Goal: Transaction & Acquisition: Purchase product/service

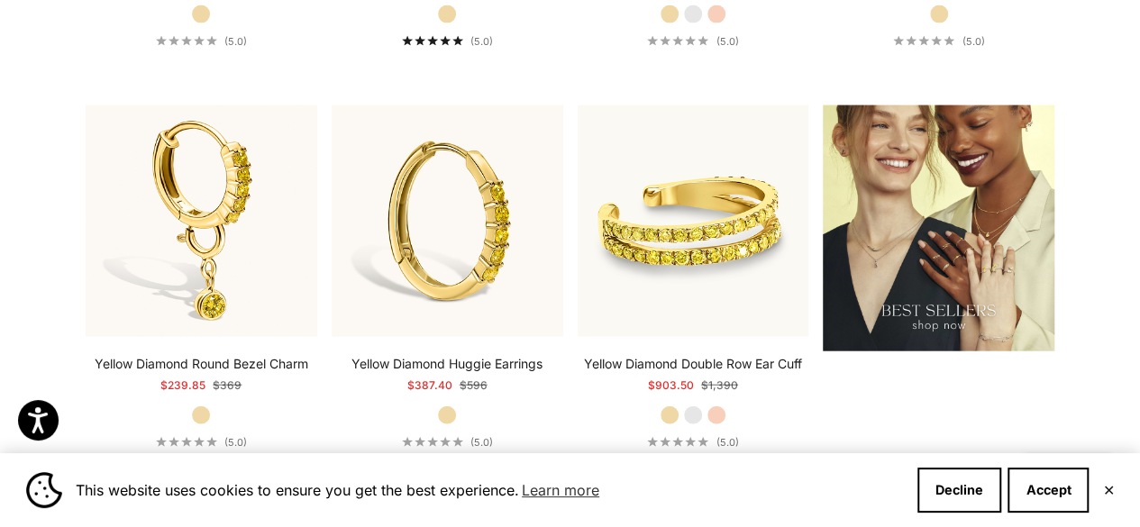
scroll to position [2018, 0]
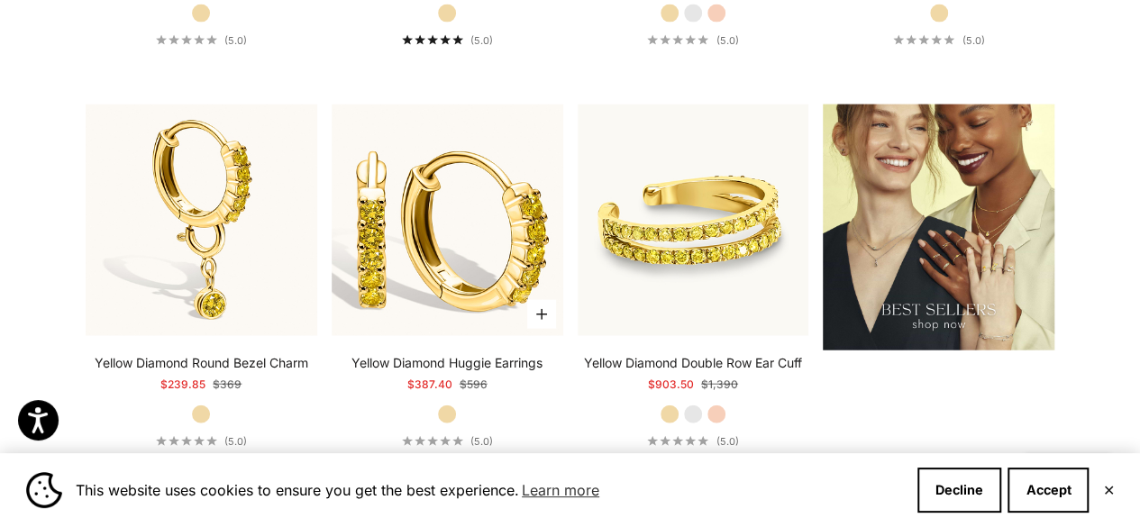
click at [465, 263] on img at bounding box center [448, 221] width 232 height 232
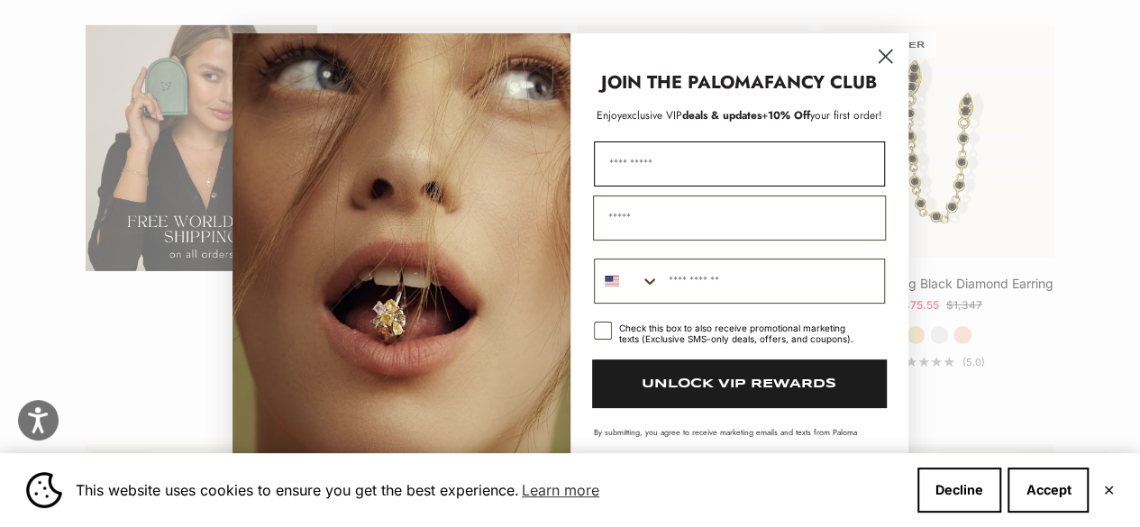
scroll to position [2917, 0]
click at [879, 52] on circle "Close dialog" at bounding box center [885, 56] width 30 height 30
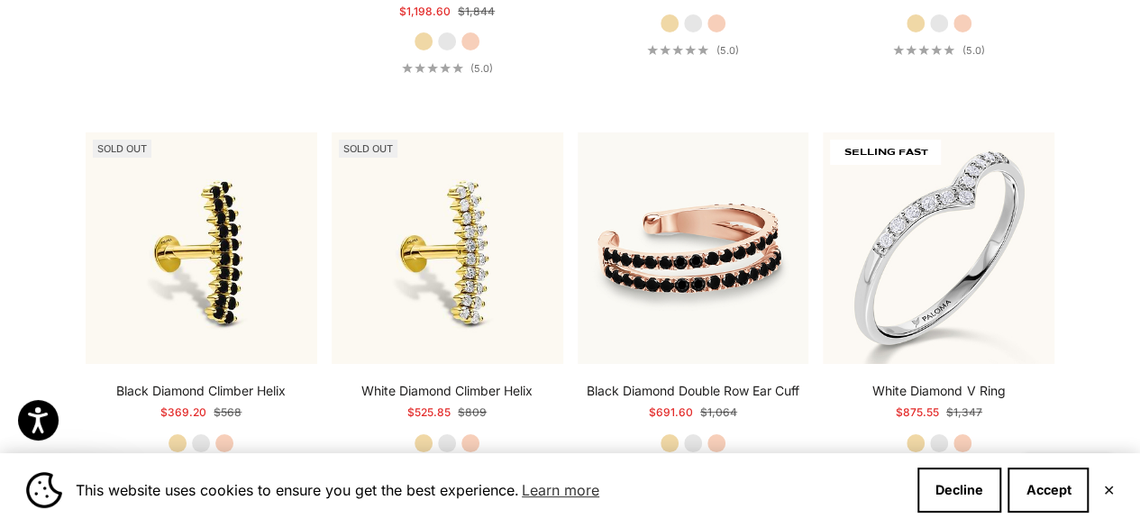
scroll to position [3321, 0]
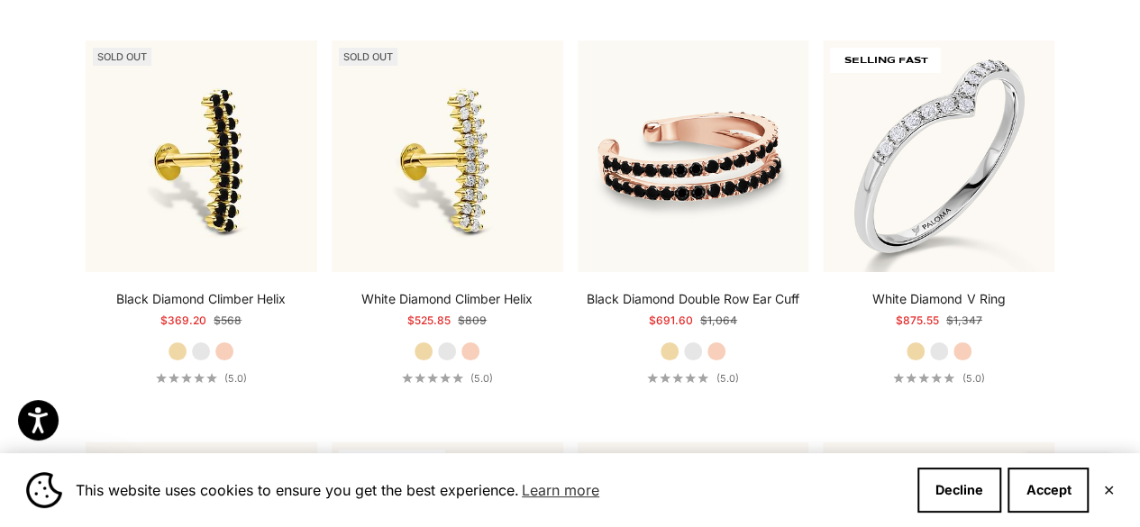
click at [202, 362] on label "White Gold" at bounding box center [201, 352] width 20 height 20
click at [169, 362] on label "Yellow Gold" at bounding box center [178, 352] width 20 height 20
click at [227, 362] on label "Rose Gold" at bounding box center [225, 352] width 20 height 20
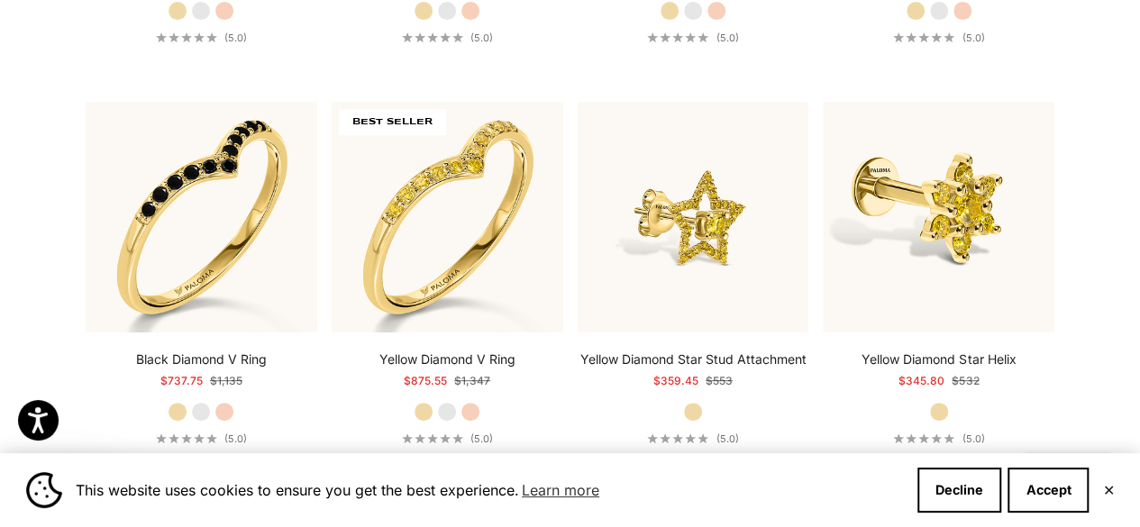
scroll to position [3669, 0]
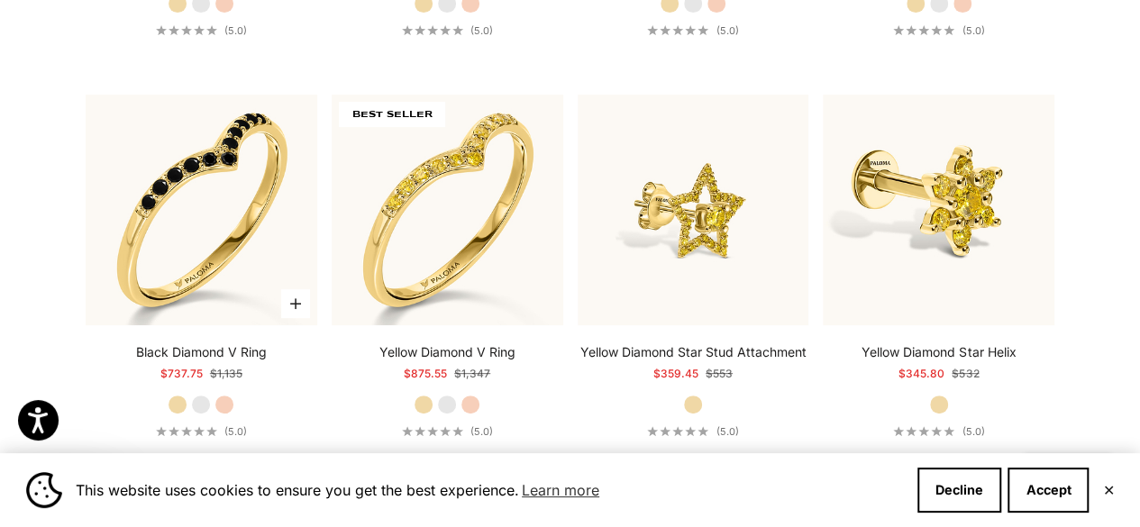
click at [206, 415] on label "White Gold" at bounding box center [201, 405] width 20 height 20
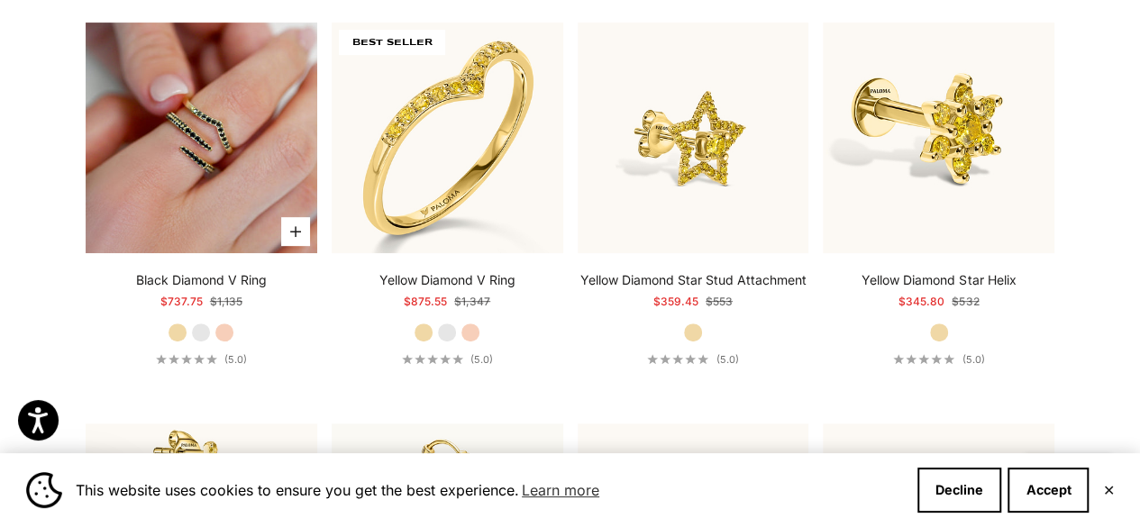
scroll to position [3743, 0]
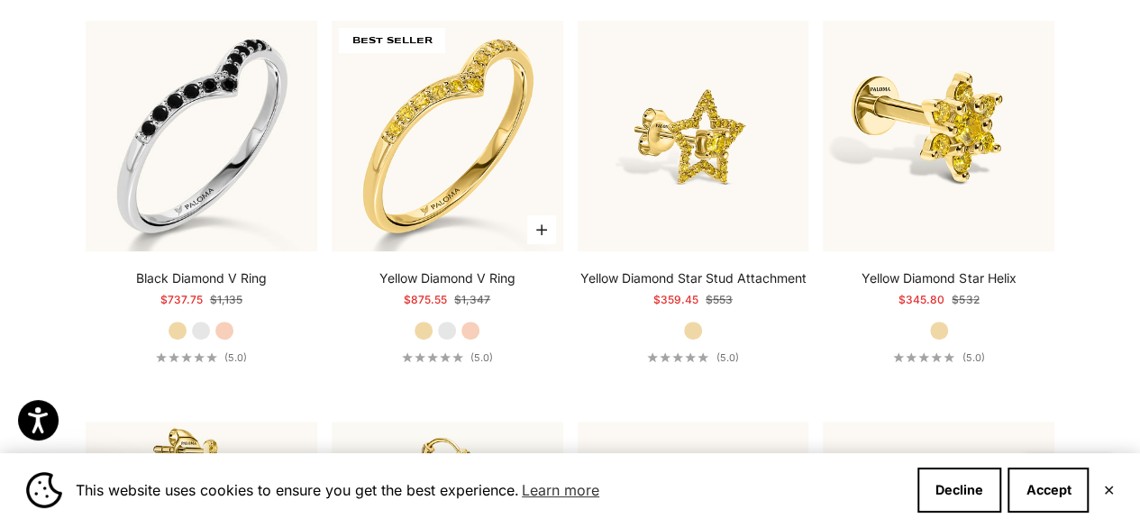
click at [440, 338] on label "White Gold" at bounding box center [447, 331] width 20 height 20
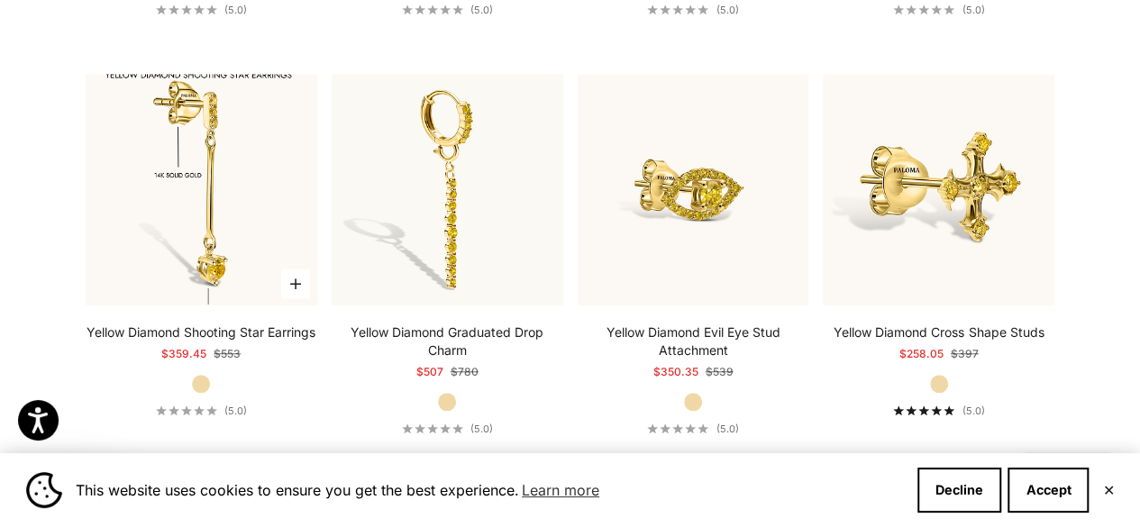
scroll to position [4093, 0]
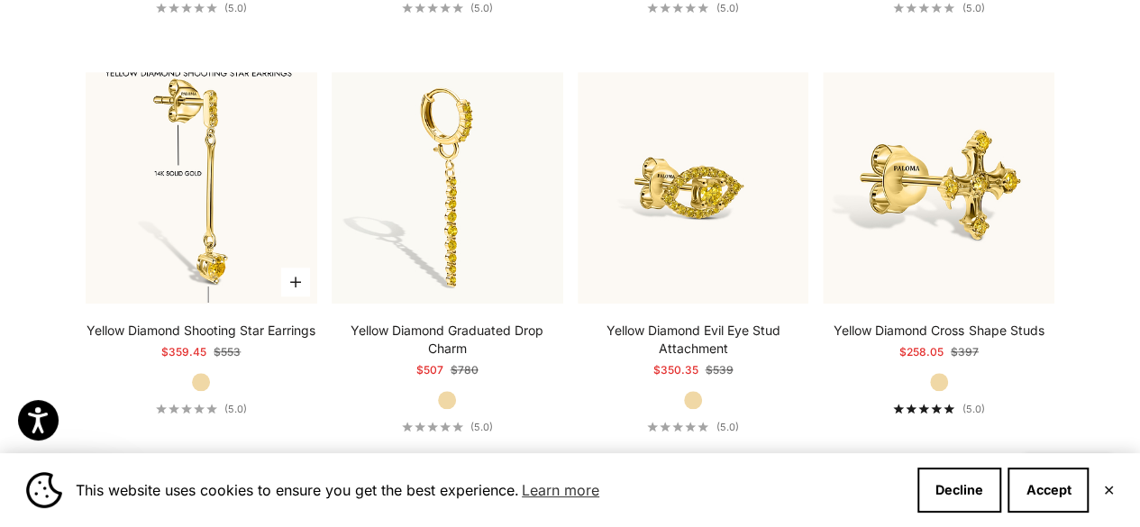
click at [277, 226] on img at bounding box center [202, 188] width 232 height 232
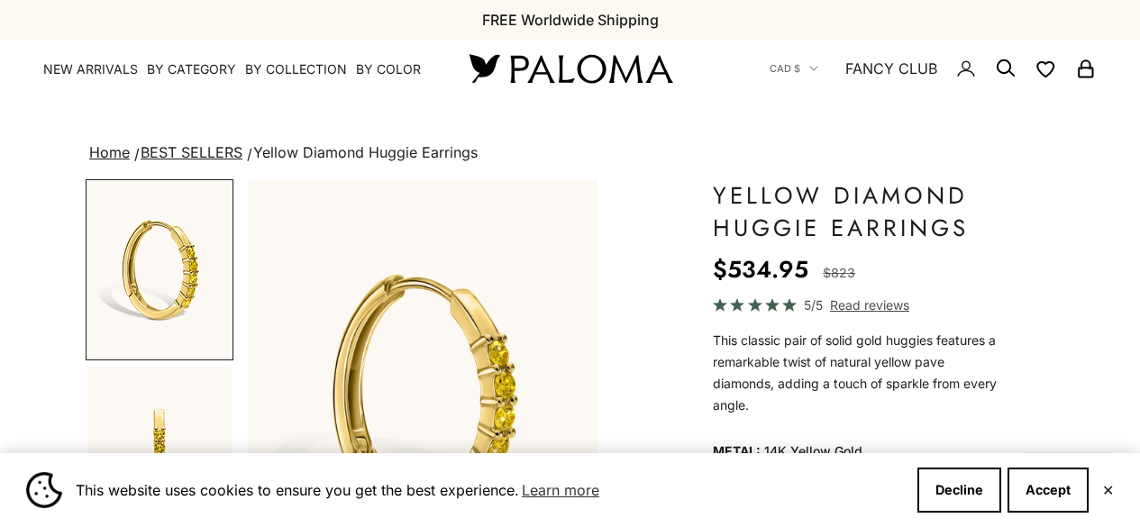
scroll to position [206, 0]
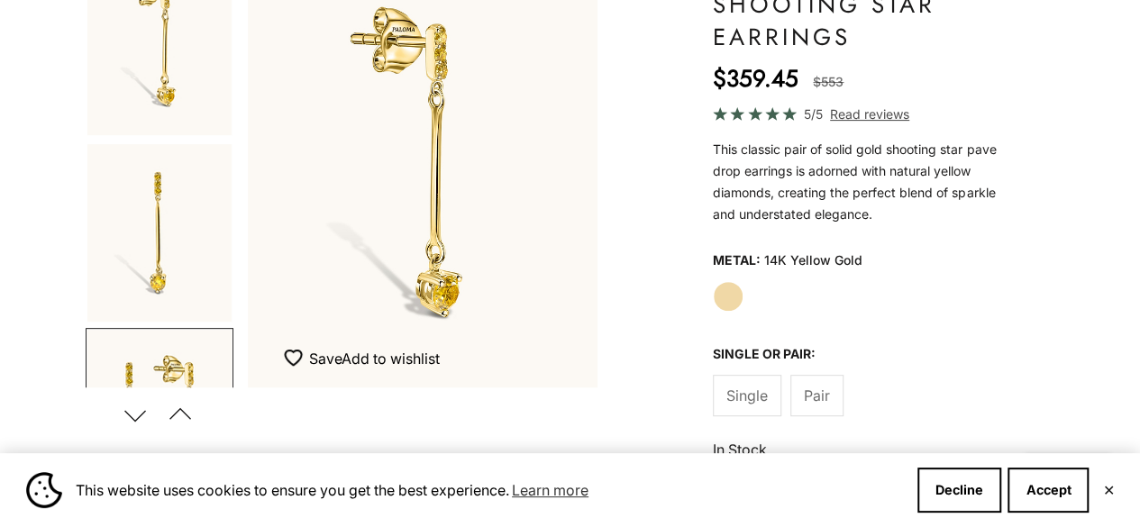
scroll to position [0, 743]
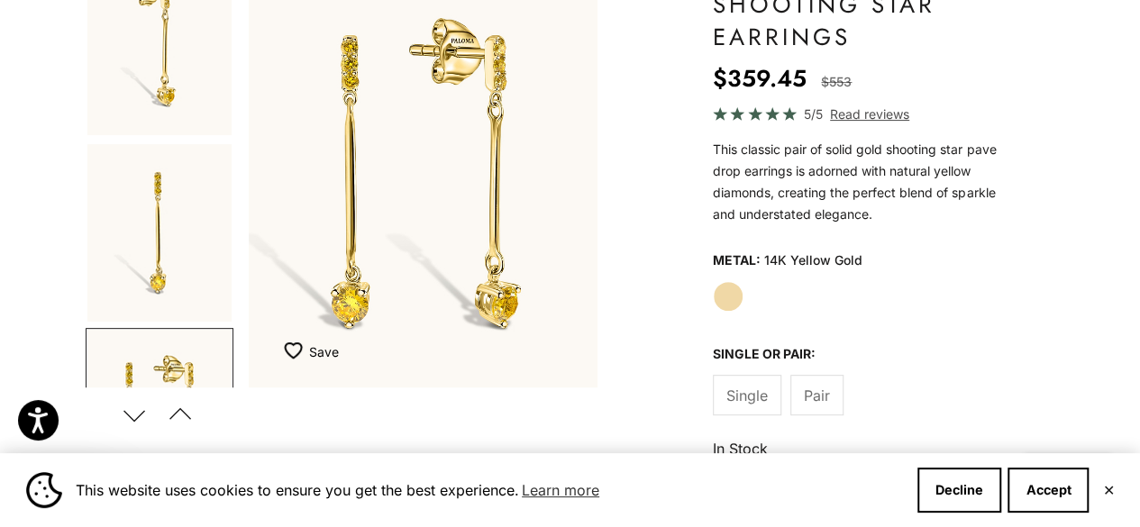
click at [815, 384] on span "Pair" at bounding box center [817, 395] width 26 height 23
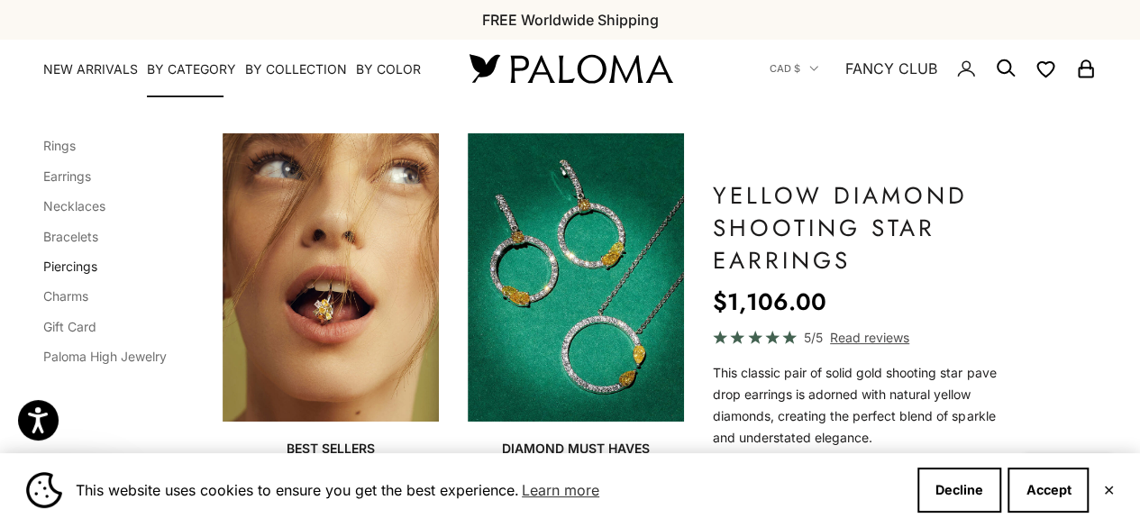
click at [87, 264] on link "Piercings" at bounding box center [70, 266] width 54 height 15
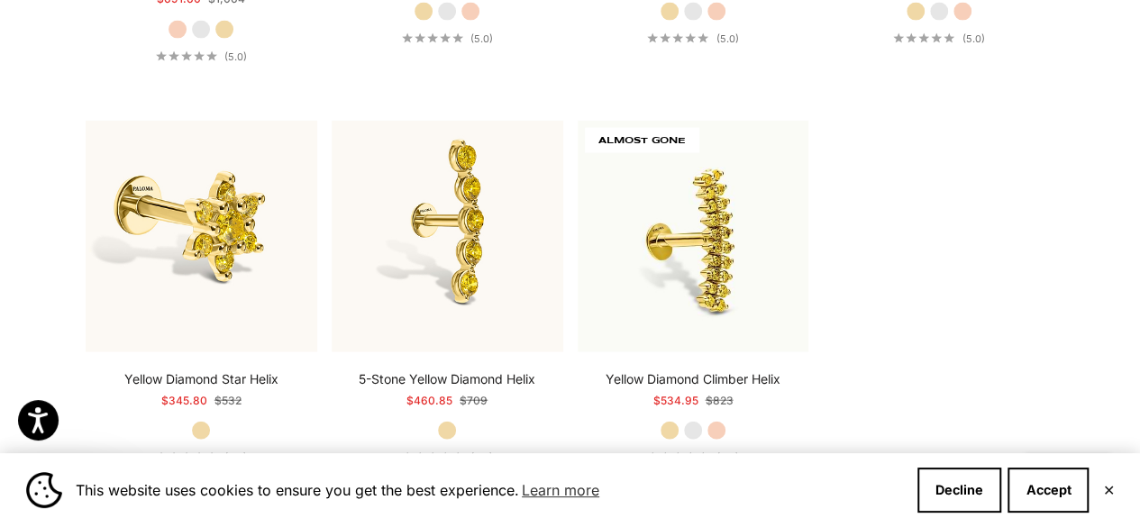
scroll to position [2019, 0]
click at [691, 421] on label "White Gold" at bounding box center [693, 431] width 20 height 20
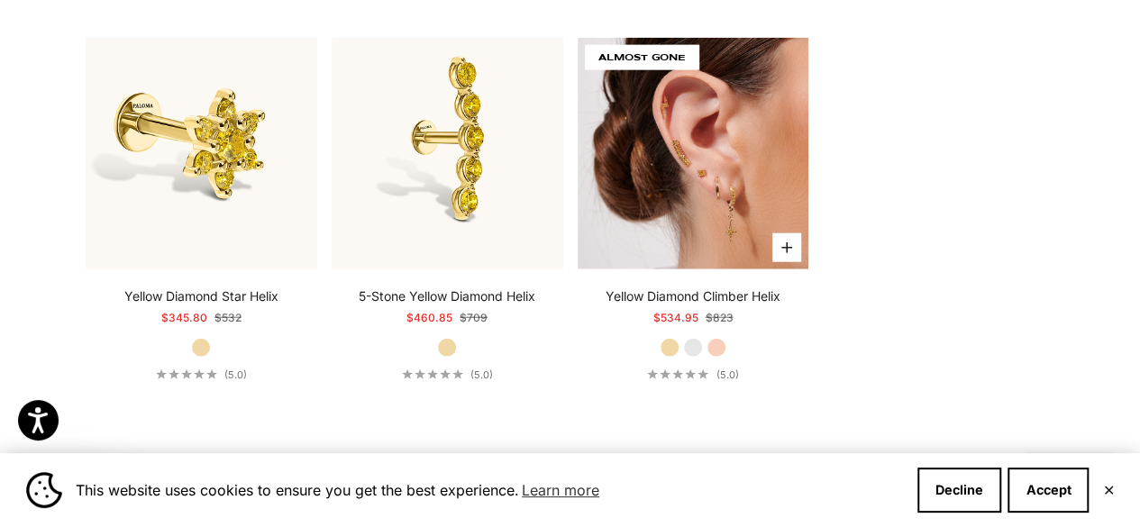
scroll to position [2104, 0]
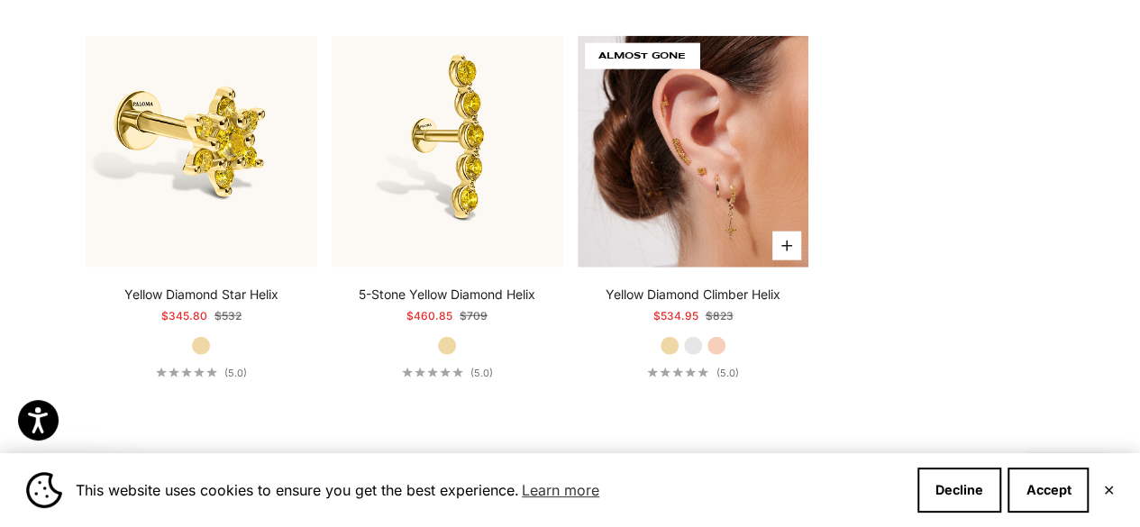
click at [742, 139] on img at bounding box center [694, 152] width 232 height 232
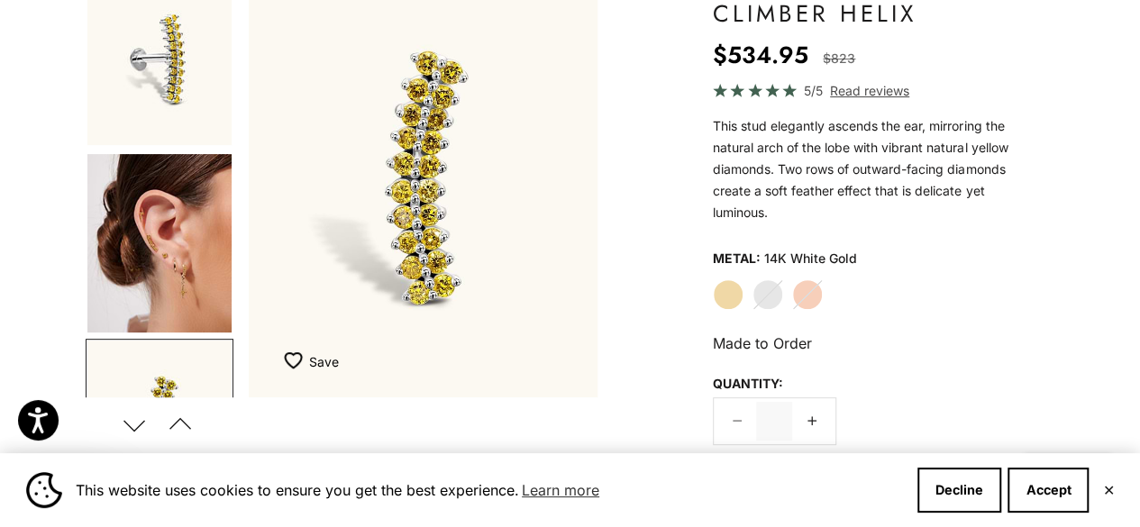
scroll to position [206, 0]
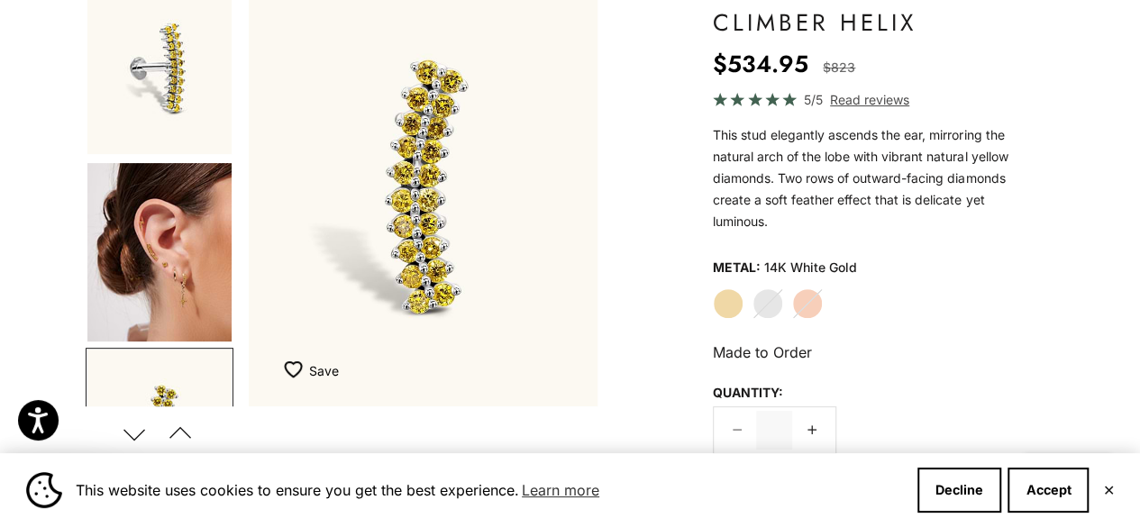
click at [197, 354] on img "Go to item 6" at bounding box center [159, 439] width 144 height 179
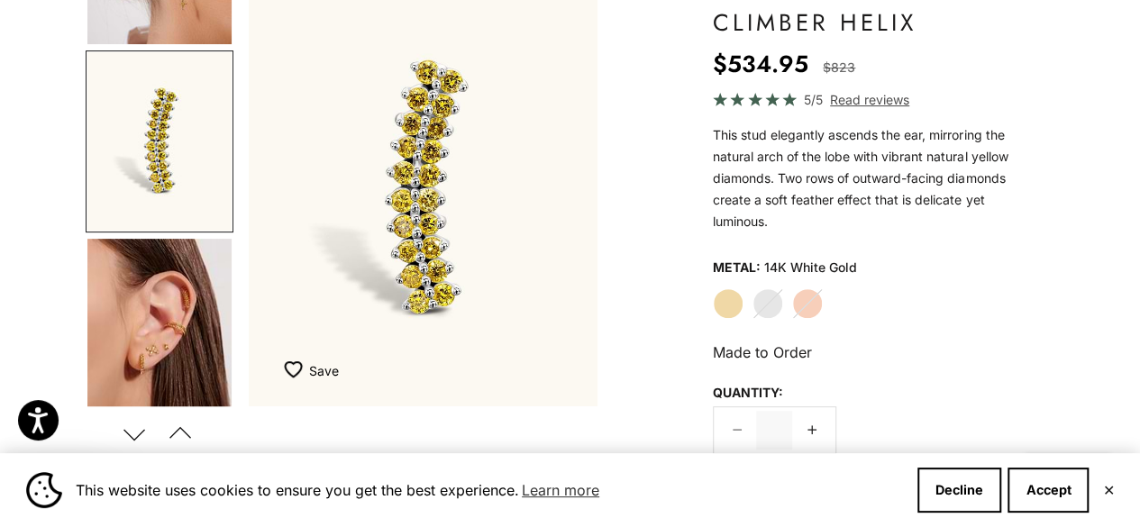
scroll to position [296, 0]
click at [197, 354] on img "Go to item 8" at bounding box center [159, 330] width 144 height 179
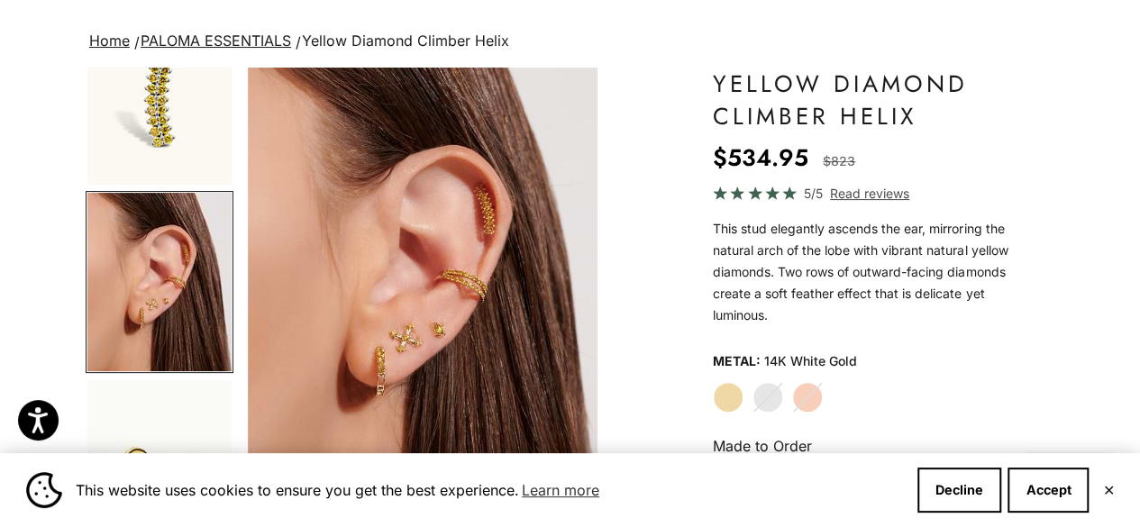
scroll to position [0, 0]
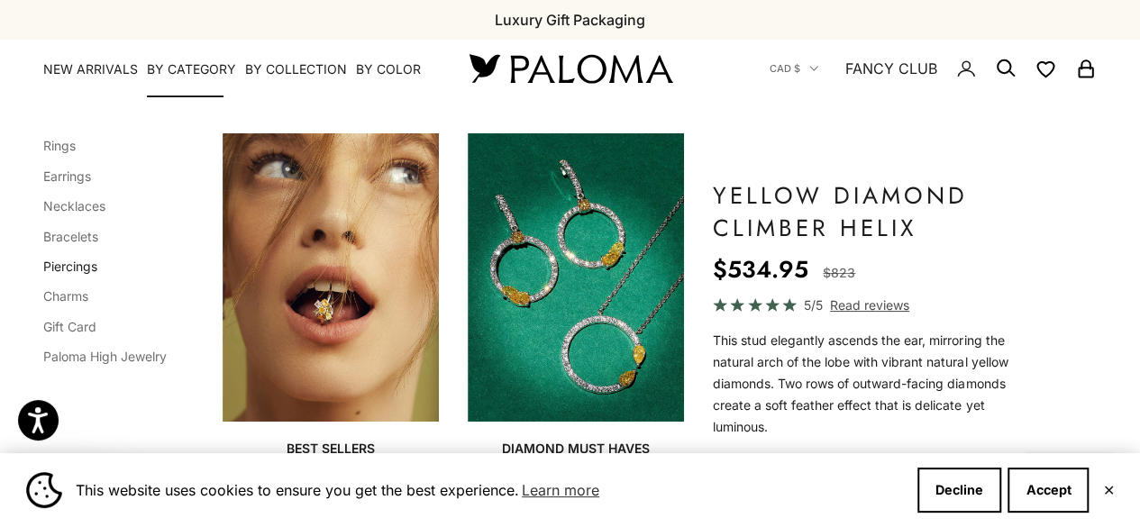
click at [74, 267] on link "Piercings" at bounding box center [70, 266] width 54 height 15
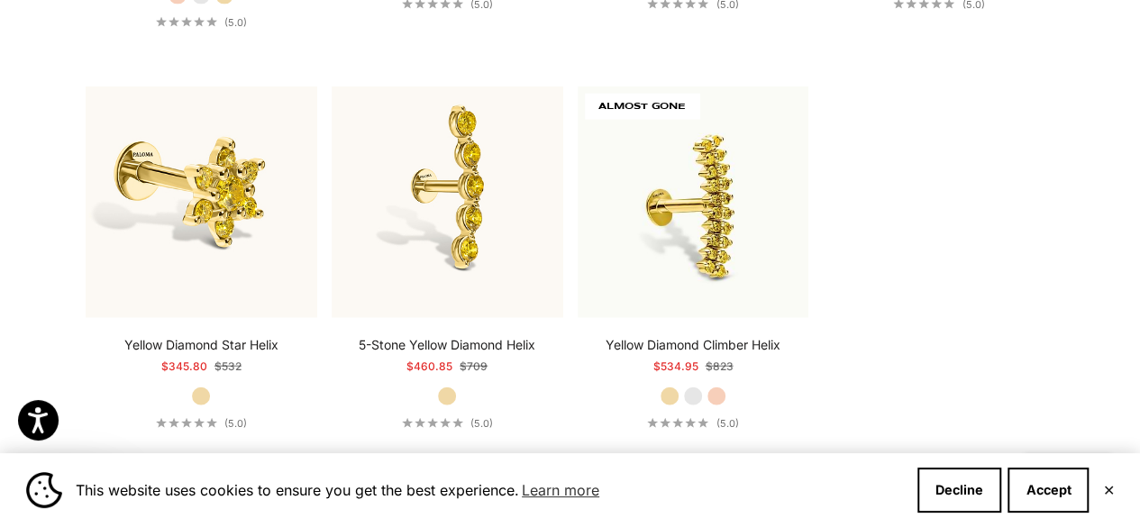
scroll to position [2056, 0]
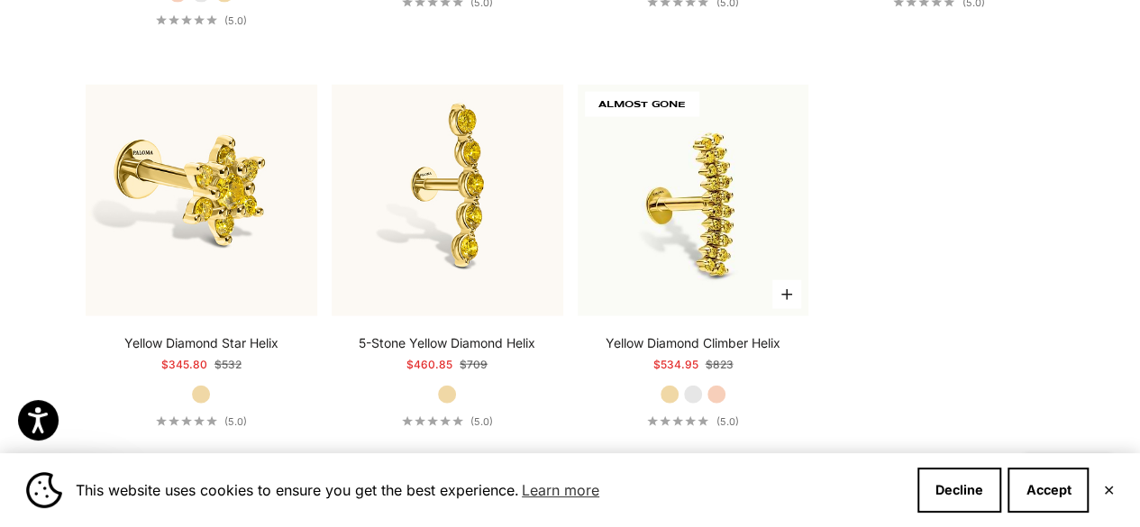
click at [701, 385] on label "White Gold" at bounding box center [693, 395] width 20 height 20
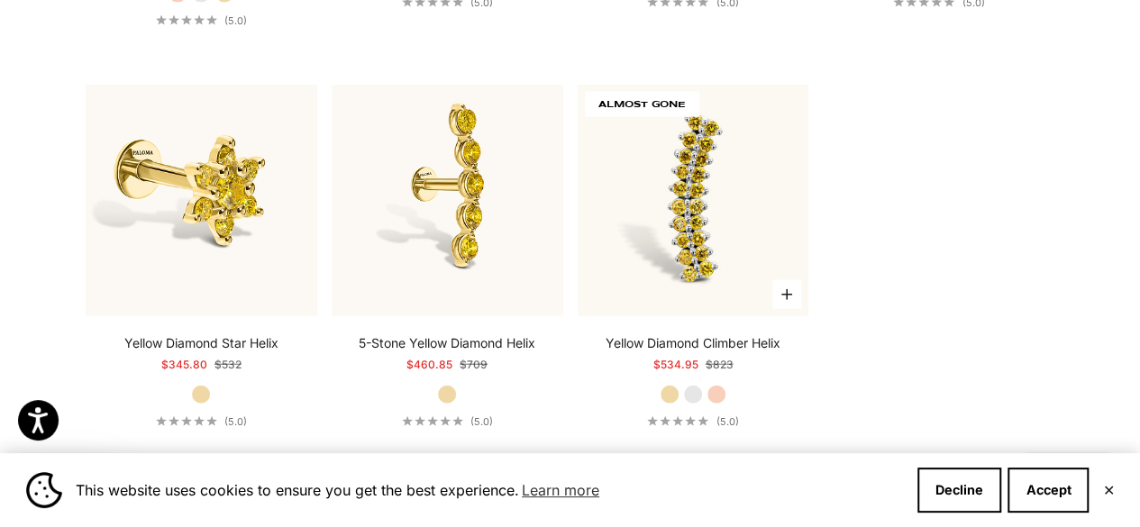
click at [718, 385] on label "Rose Gold" at bounding box center [717, 395] width 20 height 20
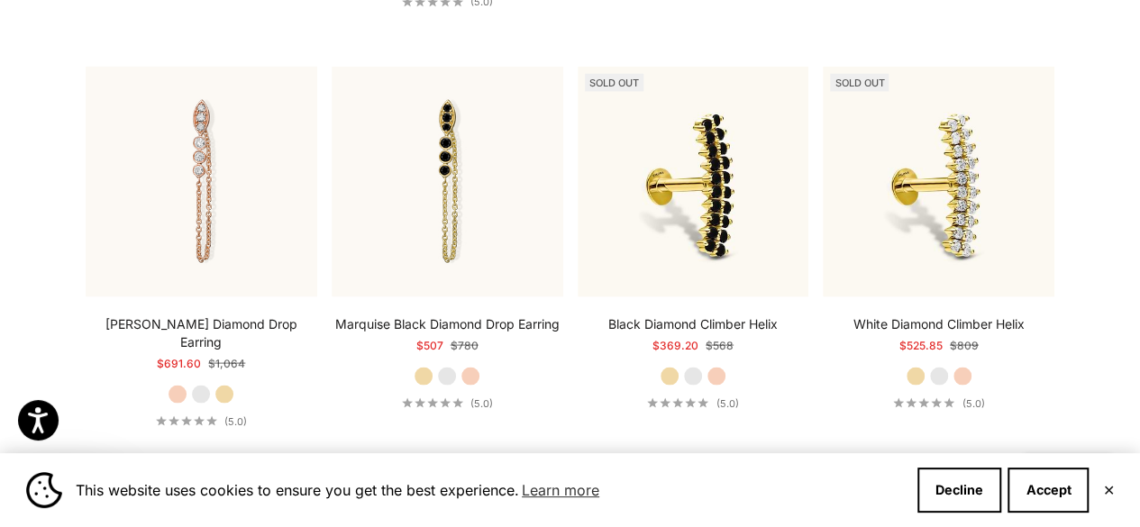
scroll to position [1655, 0]
click at [693, 371] on label "White Gold" at bounding box center [693, 376] width 20 height 20
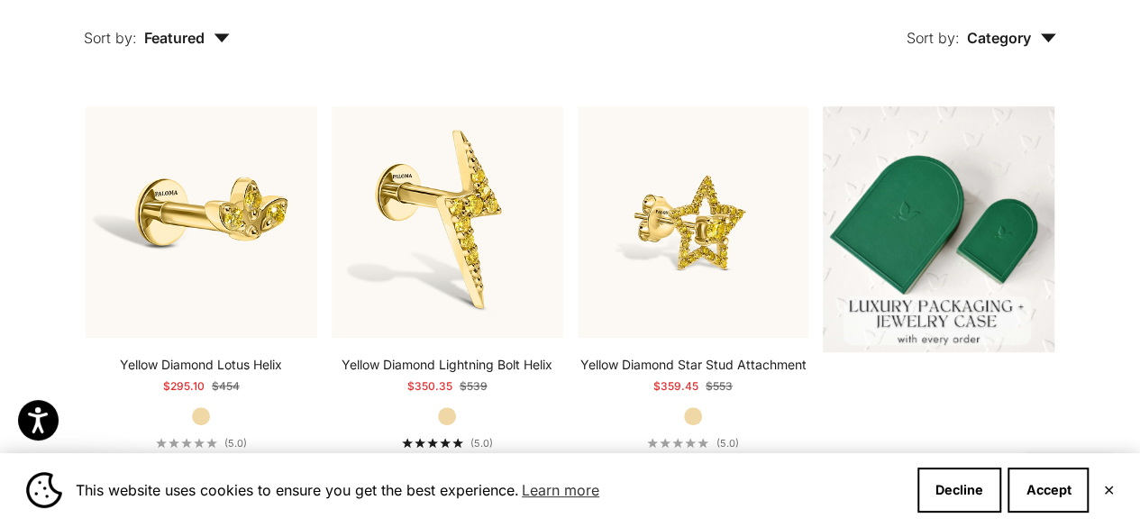
scroll to position [0, 0]
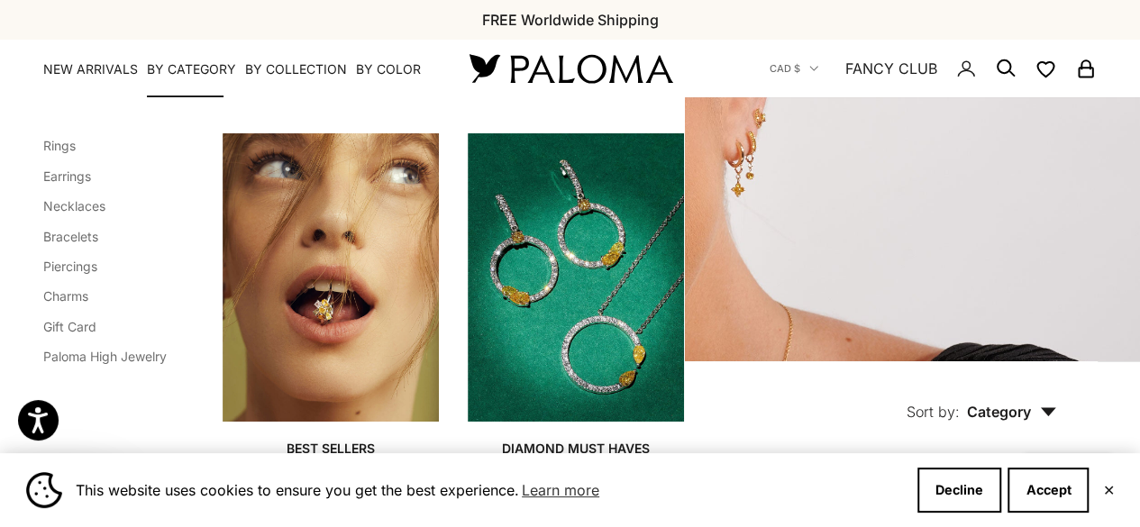
click at [54, 246] on li "Bracelets" at bounding box center [105, 235] width 124 height 23
click at [58, 239] on link "Bracelets" at bounding box center [70, 236] width 55 height 15
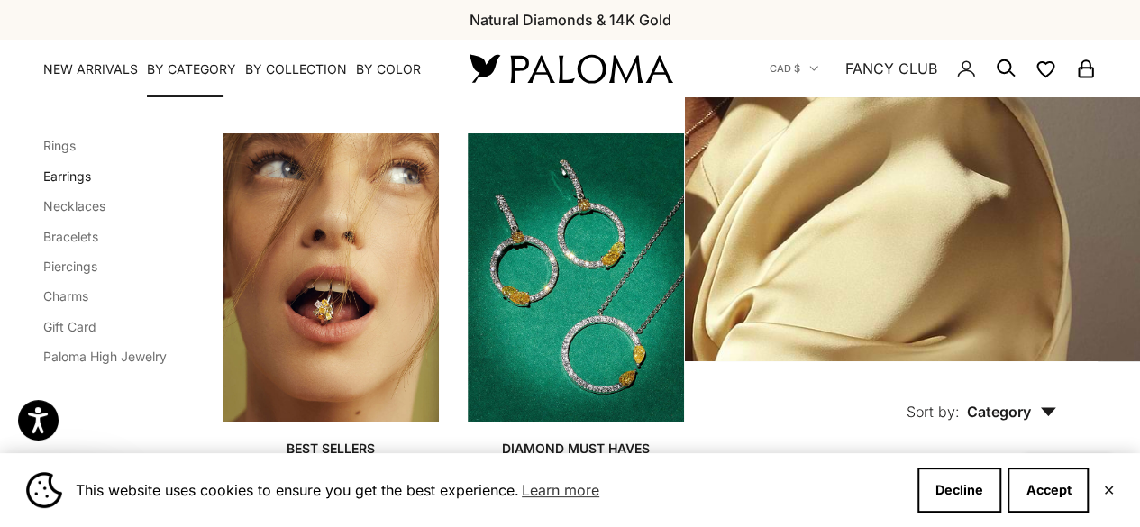
click at [82, 174] on link "Earrings" at bounding box center [67, 176] width 48 height 15
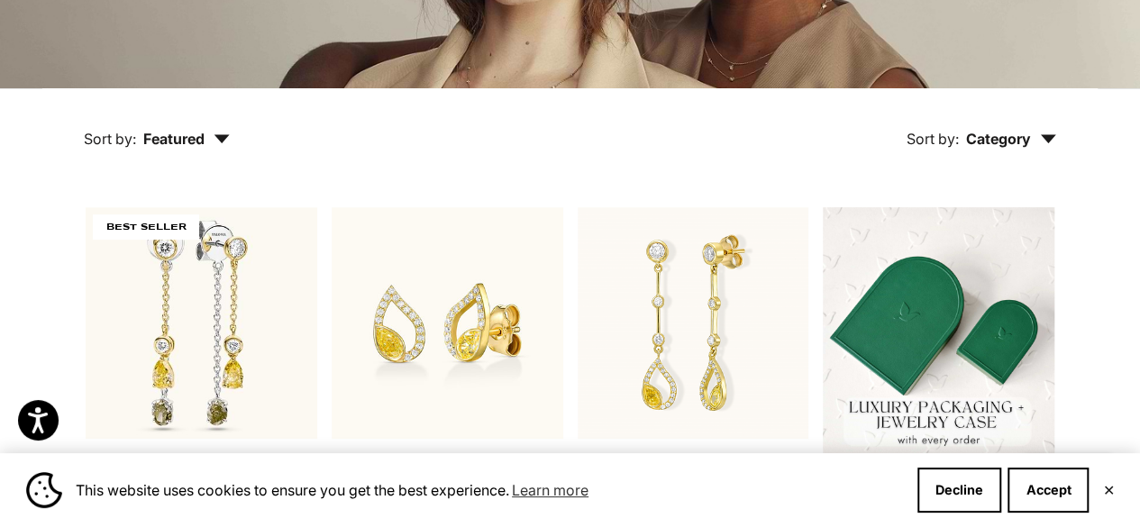
scroll to position [384, 0]
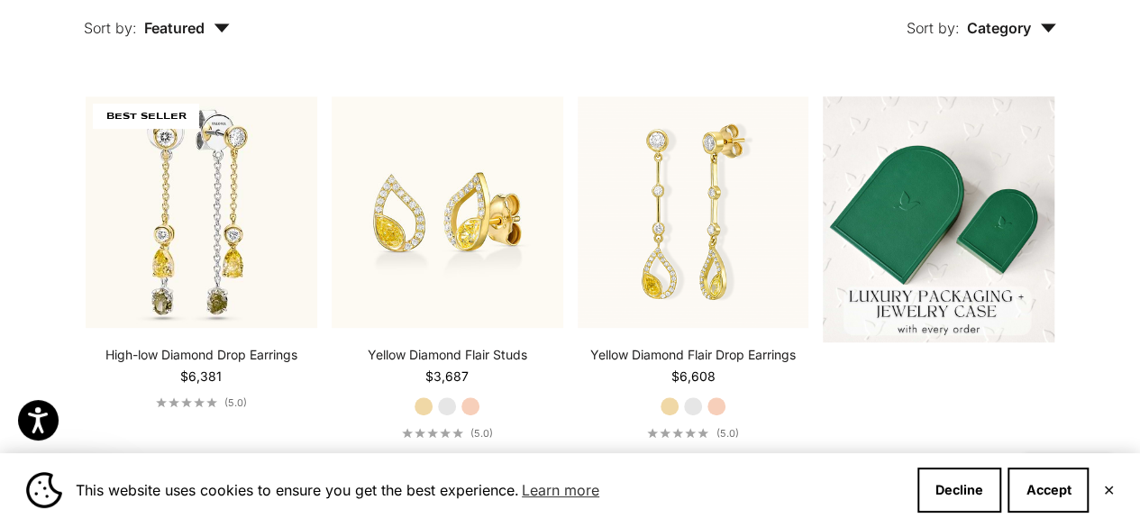
click at [1048, 36] on span "Category" at bounding box center [1011, 28] width 89 height 18
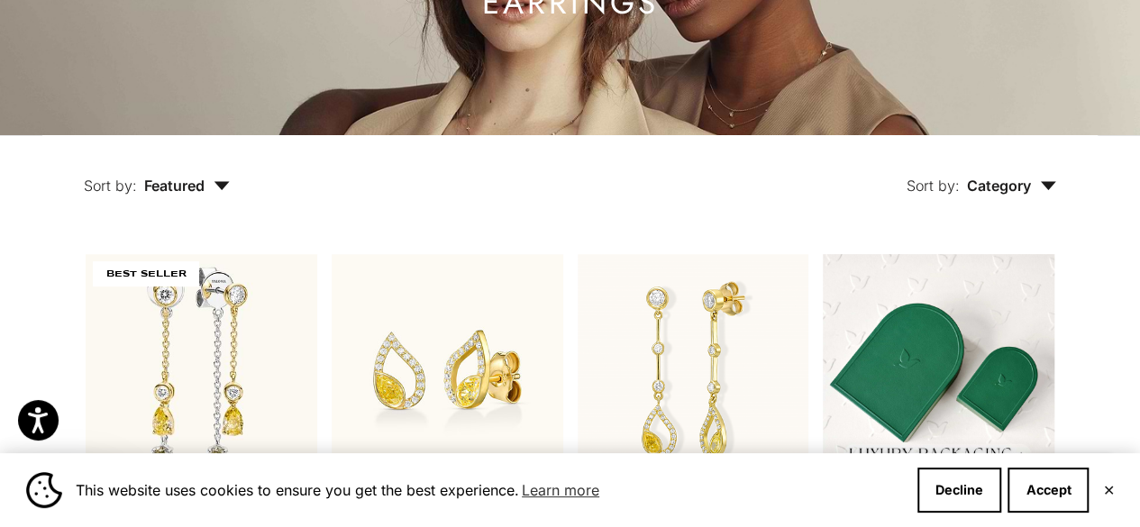
scroll to position [253, 0]
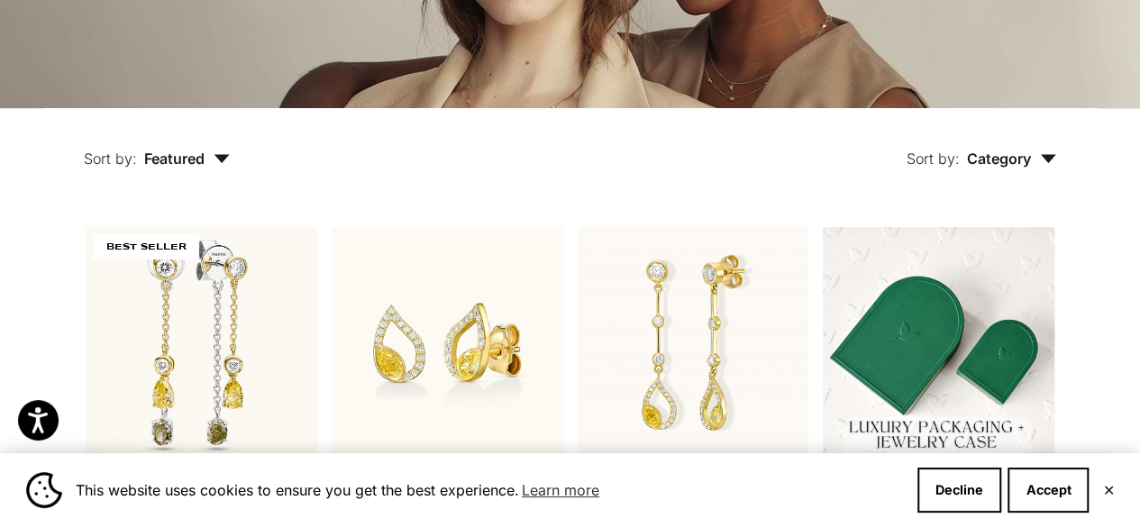
click at [198, 161] on span "Featured" at bounding box center [187, 159] width 86 height 18
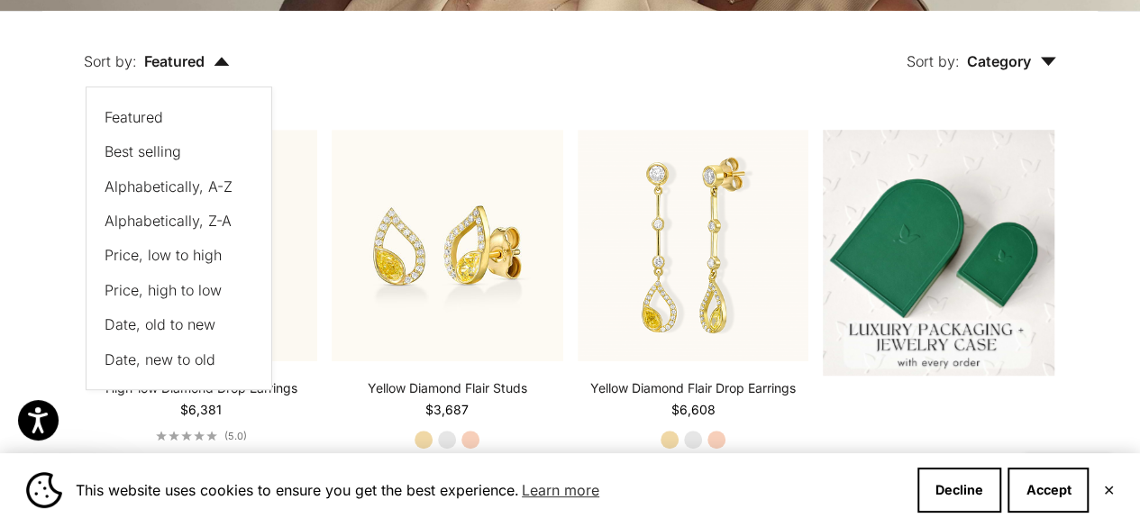
scroll to position [352, 0]
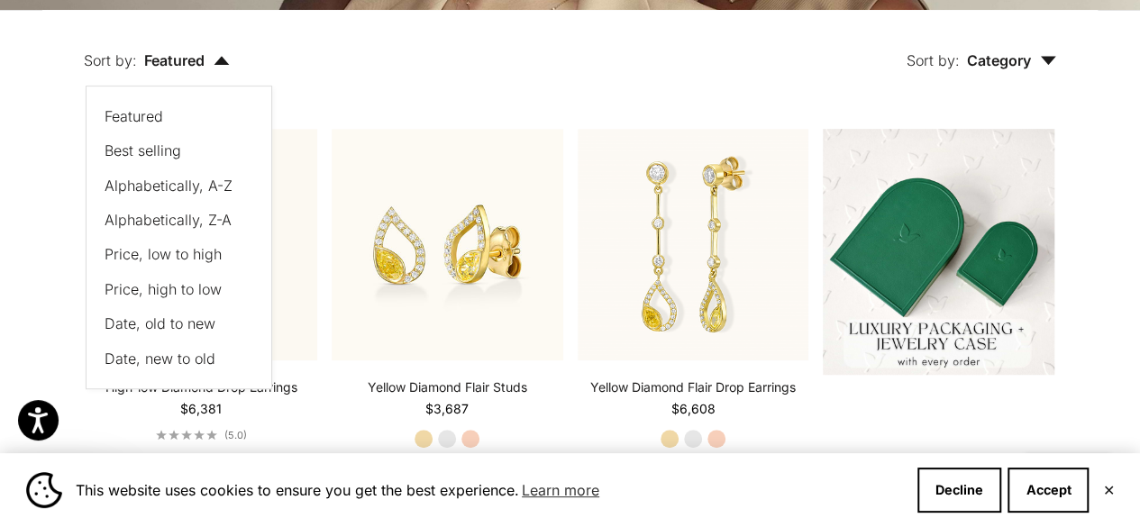
click at [206, 258] on span "Price, low to high" at bounding box center [163, 254] width 117 height 18
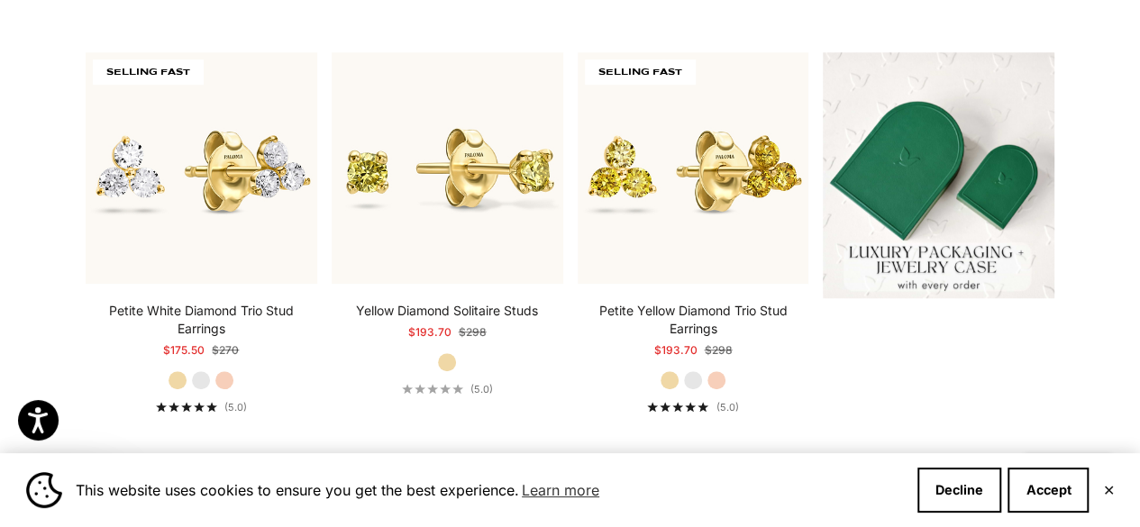
scroll to position [429, 0]
click at [695, 378] on label "White Gold" at bounding box center [693, 380] width 20 height 20
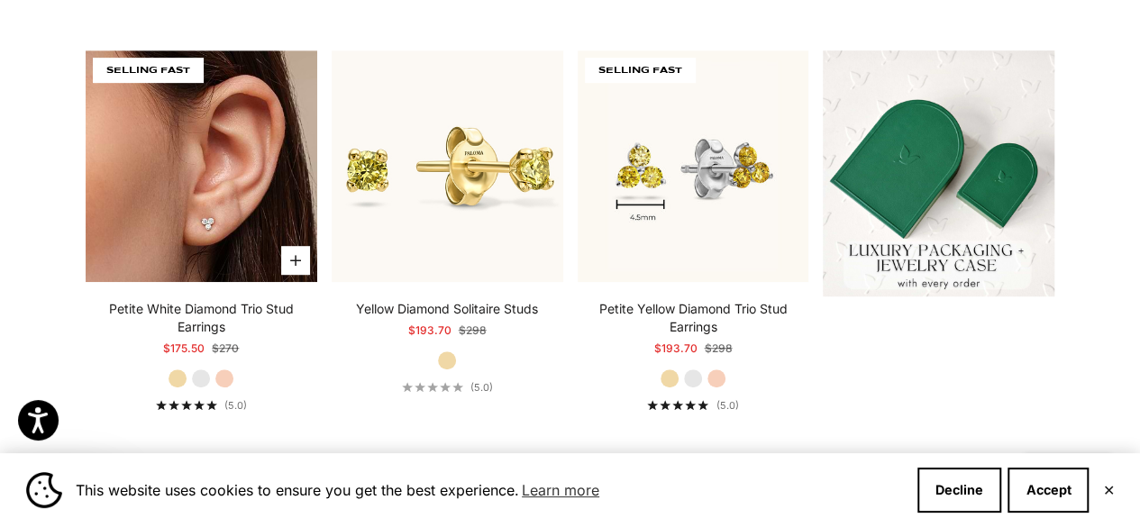
scroll to position [0, 0]
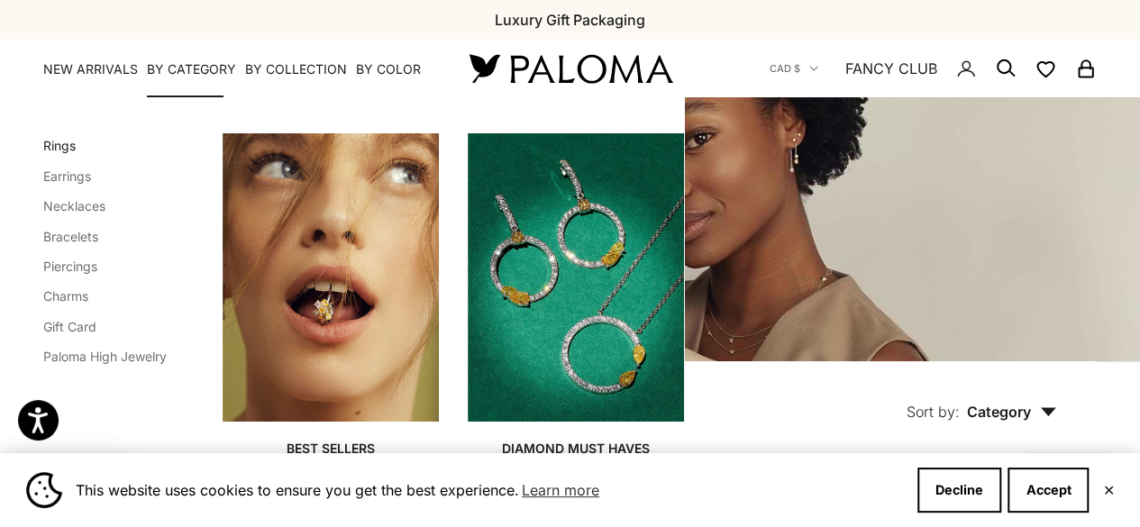
click at [68, 144] on link "Rings" at bounding box center [59, 145] width 32 height 15
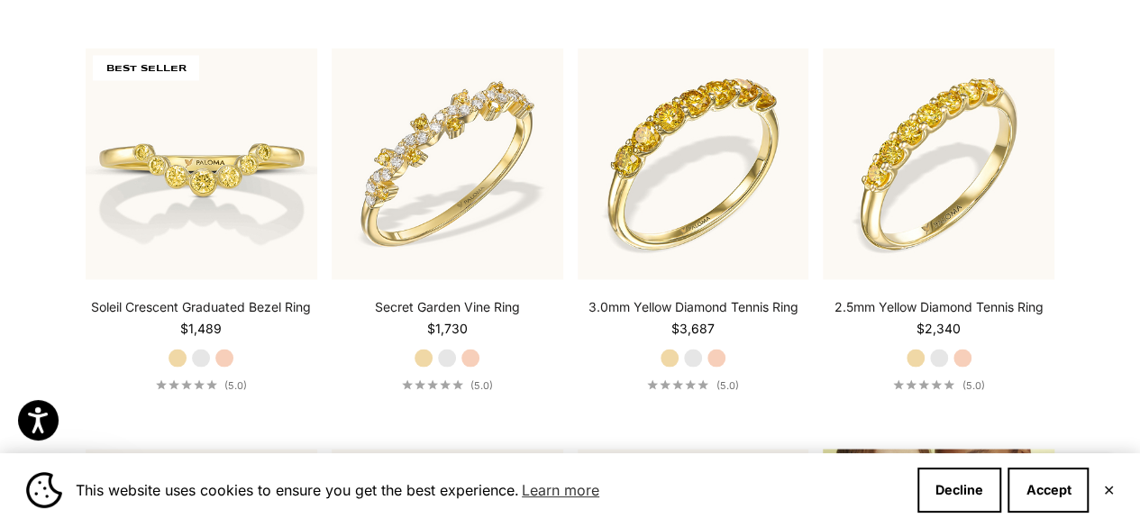
scroll to position [1672, 0]
click at [694, 347] on label "White Gold" at bounding box center [693, 357] width 20 height 20
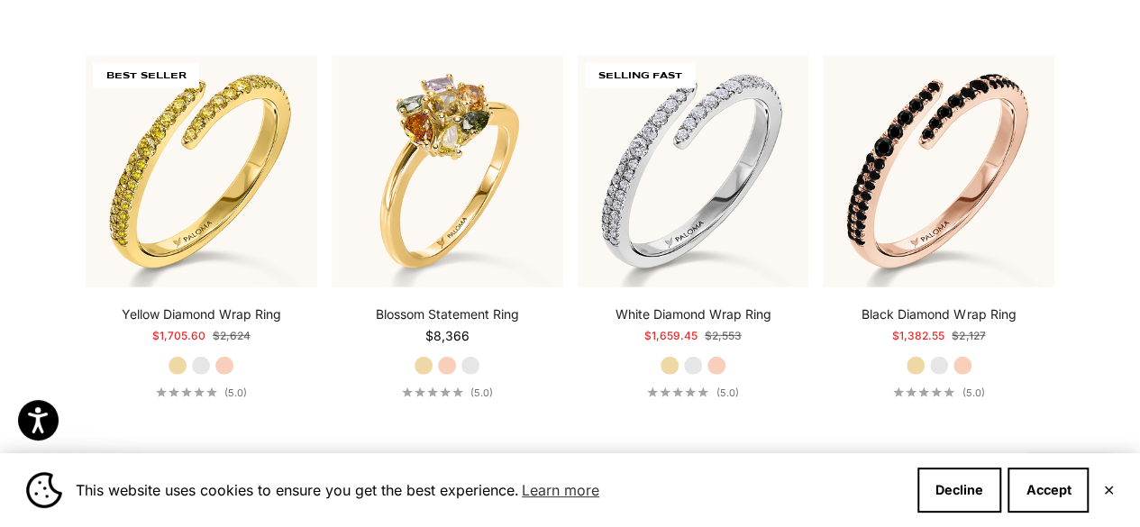
scroll to position [2467, 0]
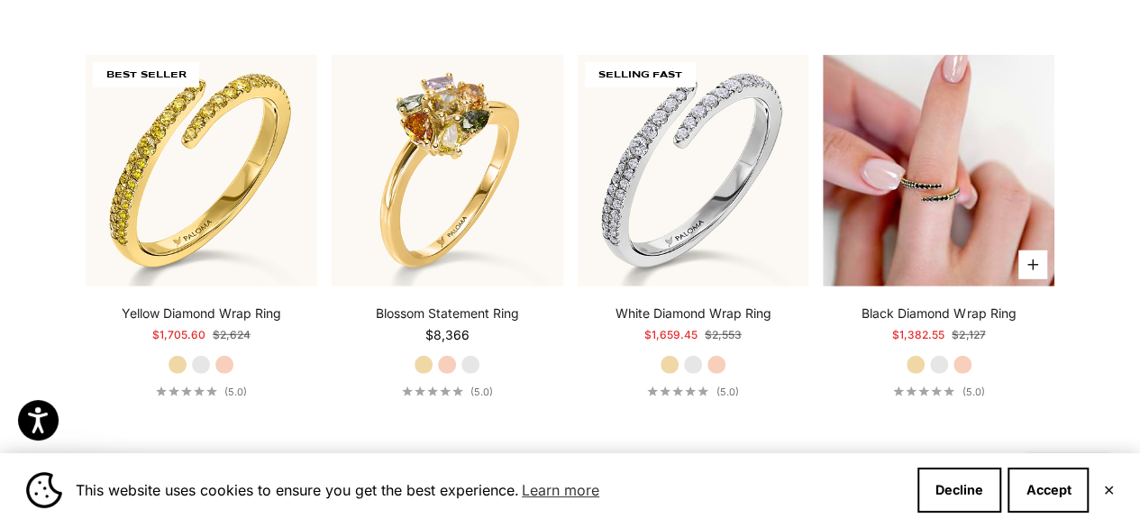
click at [983, 211] on img at bounding box center [939, 171] width 232 height 232
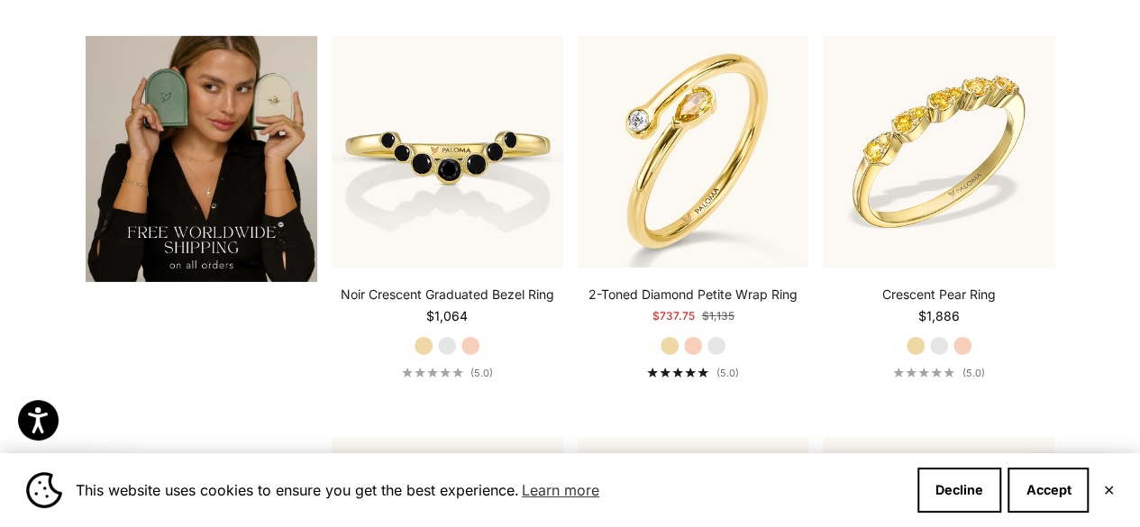
scroll to position [2889, 0]
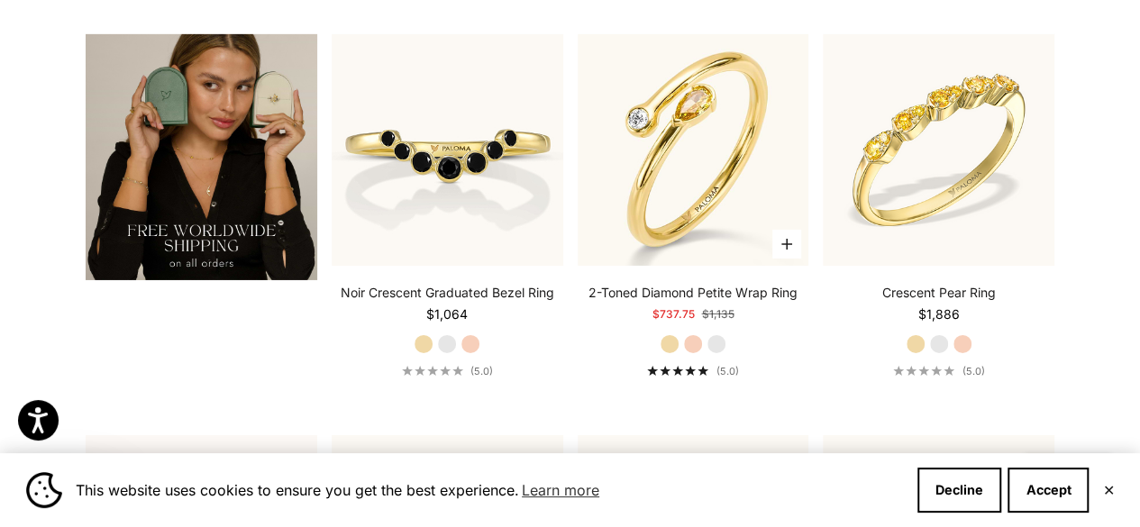
click at [723, 342] on label "White Gold" at bounding box center [717, 344] width 20 height 20
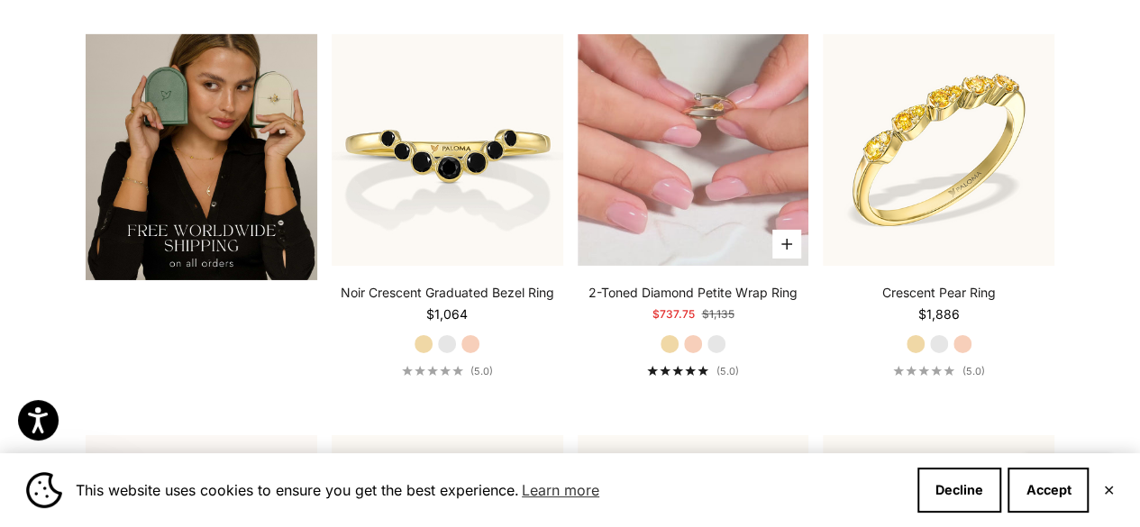
click at [723, 232] on img at bounding box center [694, 150] width 232 height 232
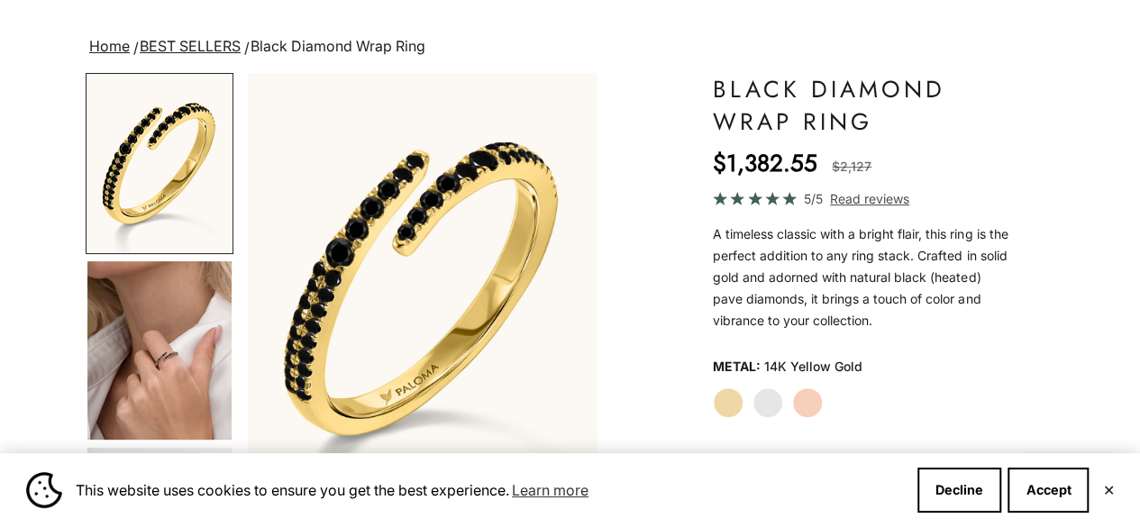
scroll to position [106, 0]
click at [770, 411] on label "White Gold" at bounding box center [768, 403] width 31 height 31
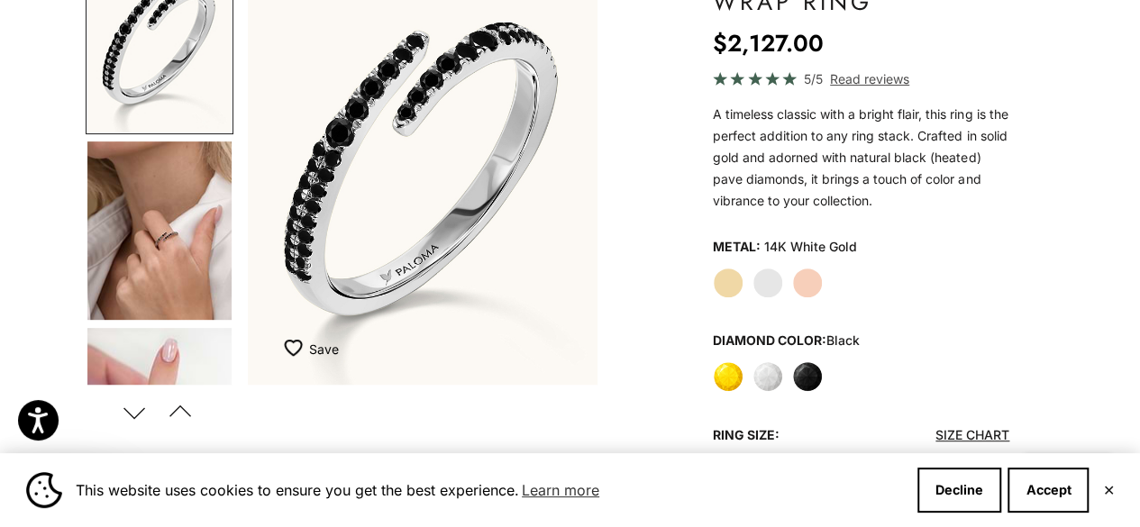
scroll to position [573, 0]
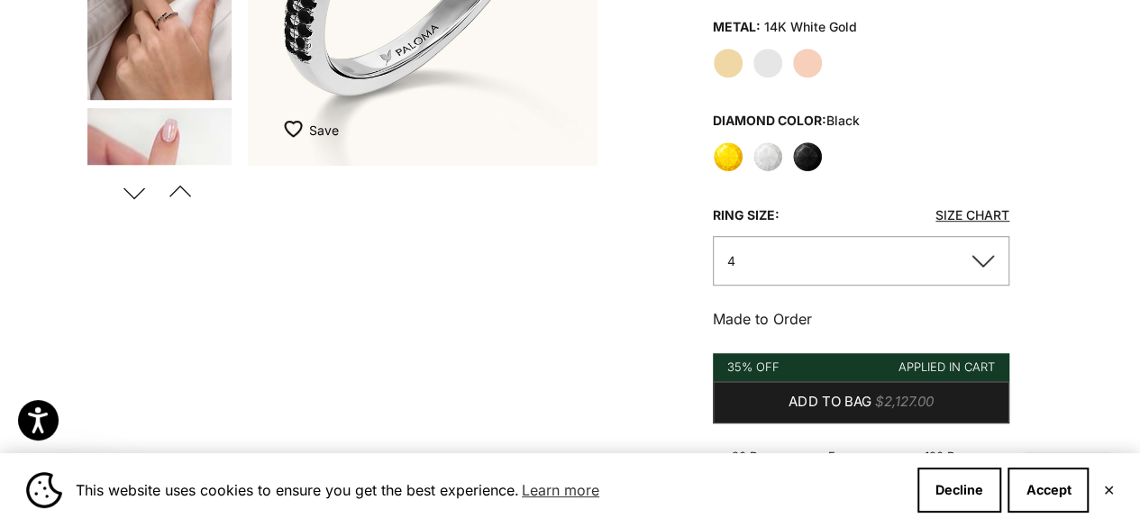
click at [829, 266] on button "4" at bounding box center [861, 261] width 297 height 50
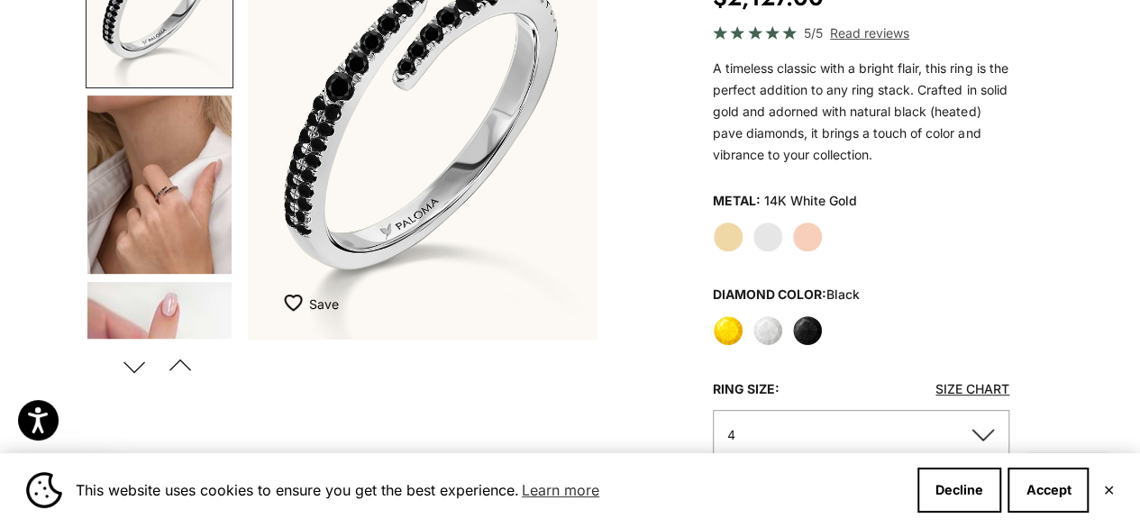
scroll to position [270, 0]
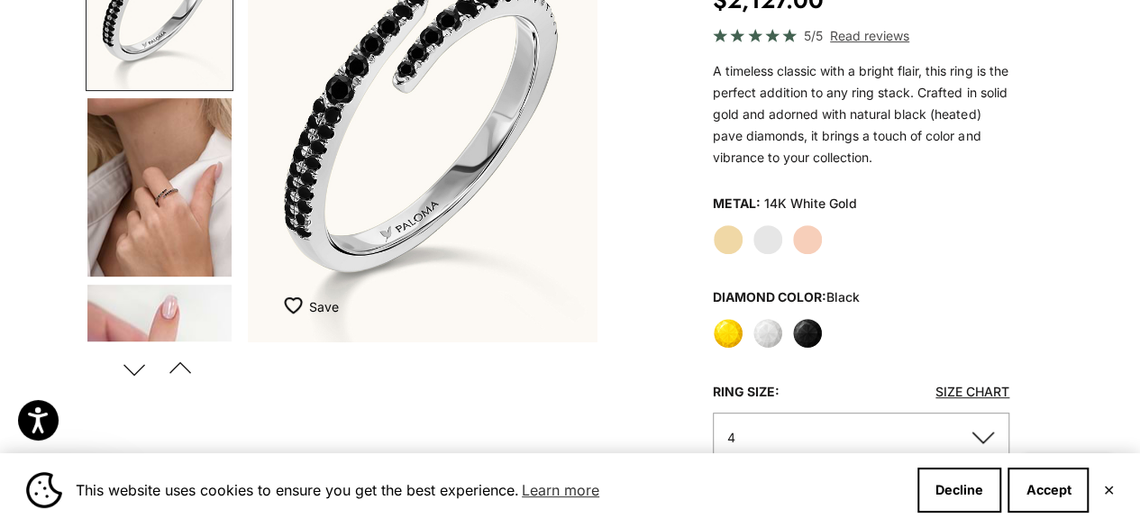
click at [201, 218] on img "Go to item 4" at bounding box center [159, 187] width 144 height 179
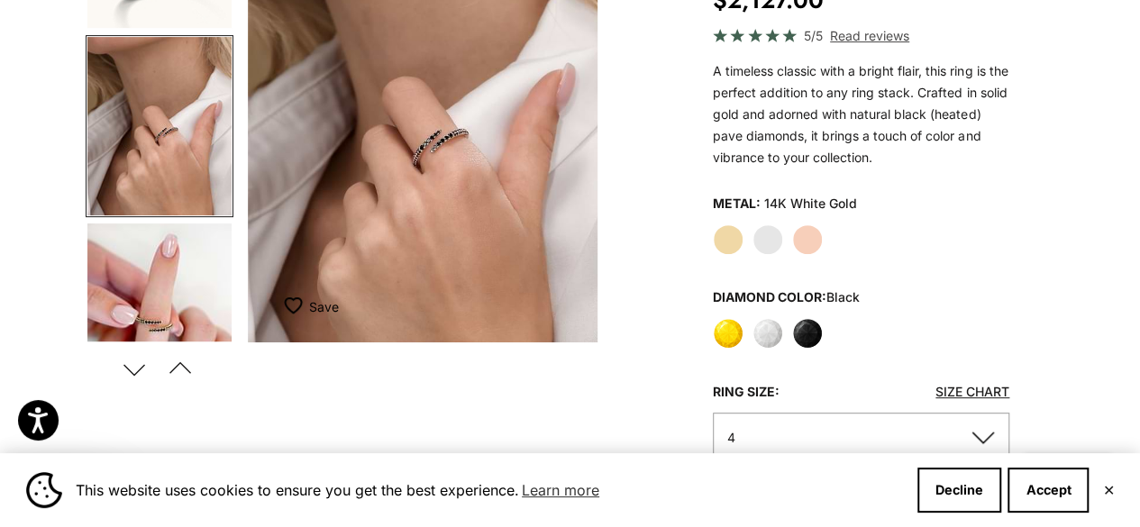
scroll to position [0, 0]
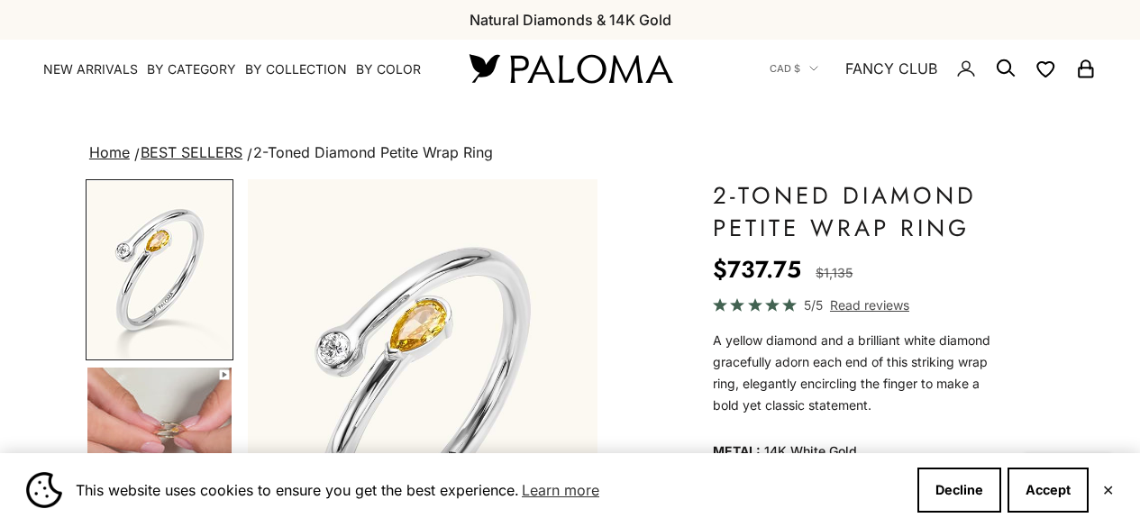
scroll to position [284, 0]
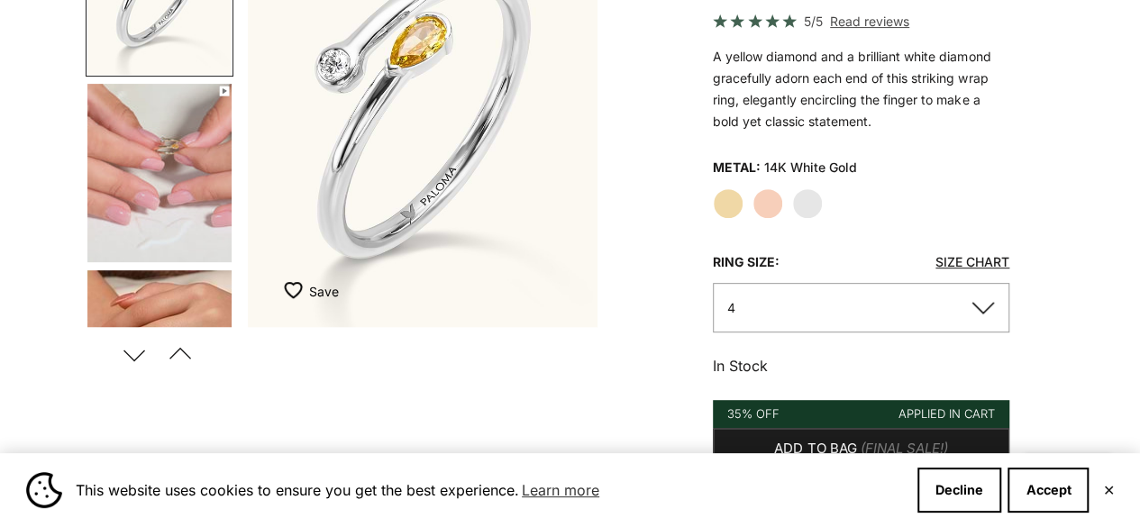
click at [822, 308] on button "4" at bounding box center [861, 308] width 297 height 50
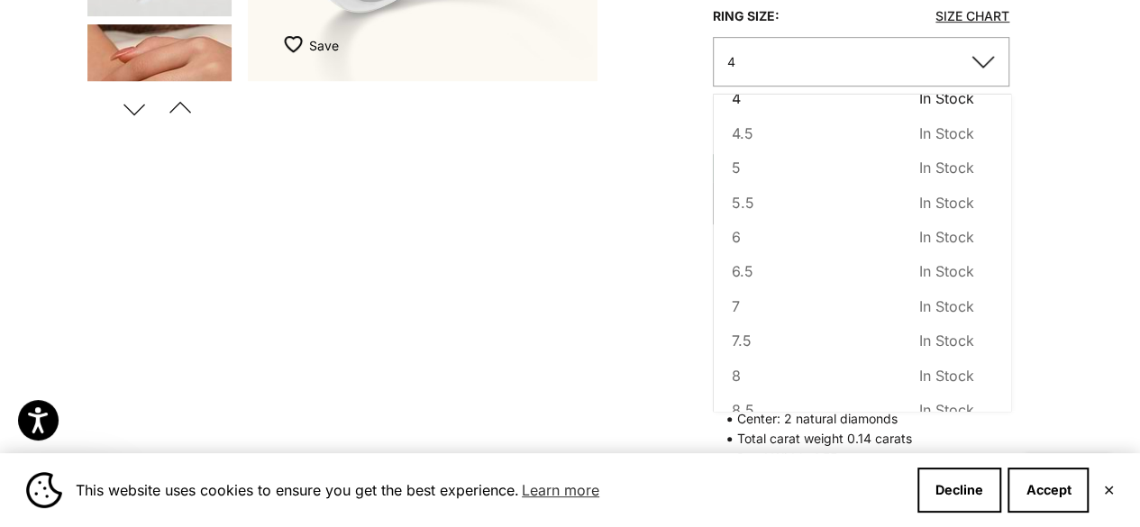
scroll to position [64, 0]
click at [781, 331] on button "8 In Stock Sold out" at bounding box center [853, 337] width 243 height 23
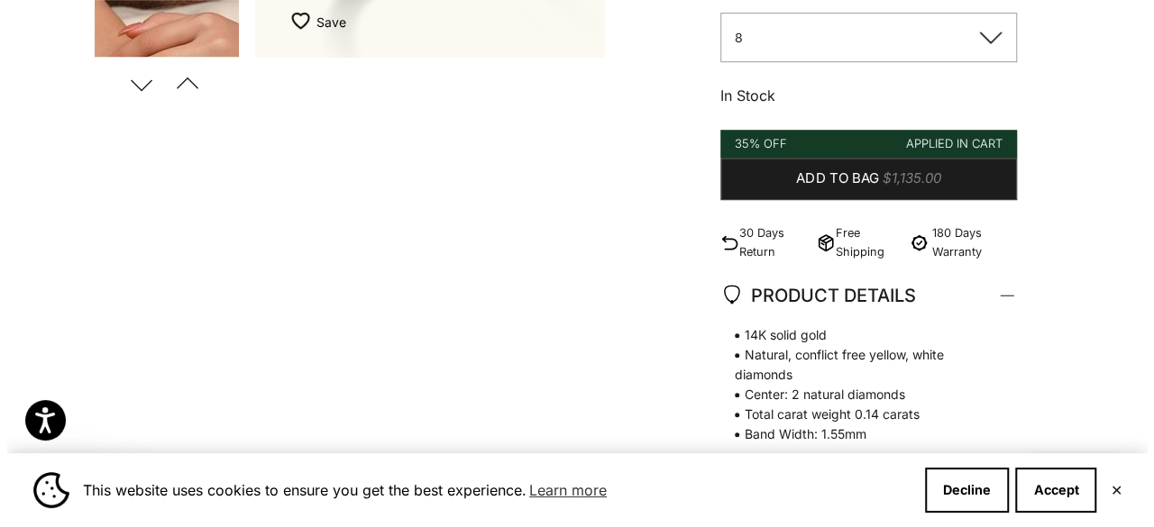
scroll to position [897, 0]
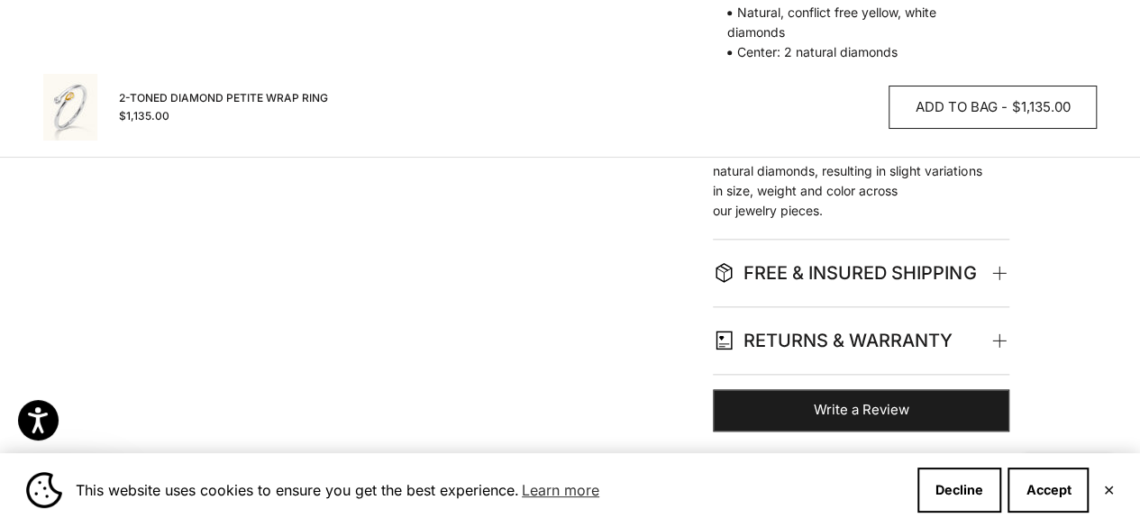
click at [941, 113] on span "Add to bag" at bounding box center [956, 107] width 82 height 23
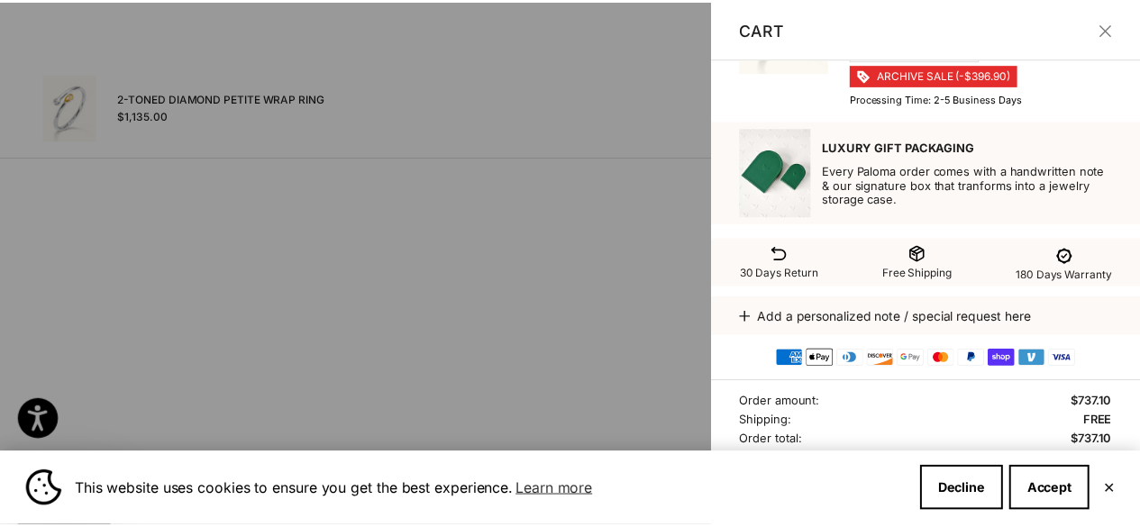
scroll to position [101, 0]
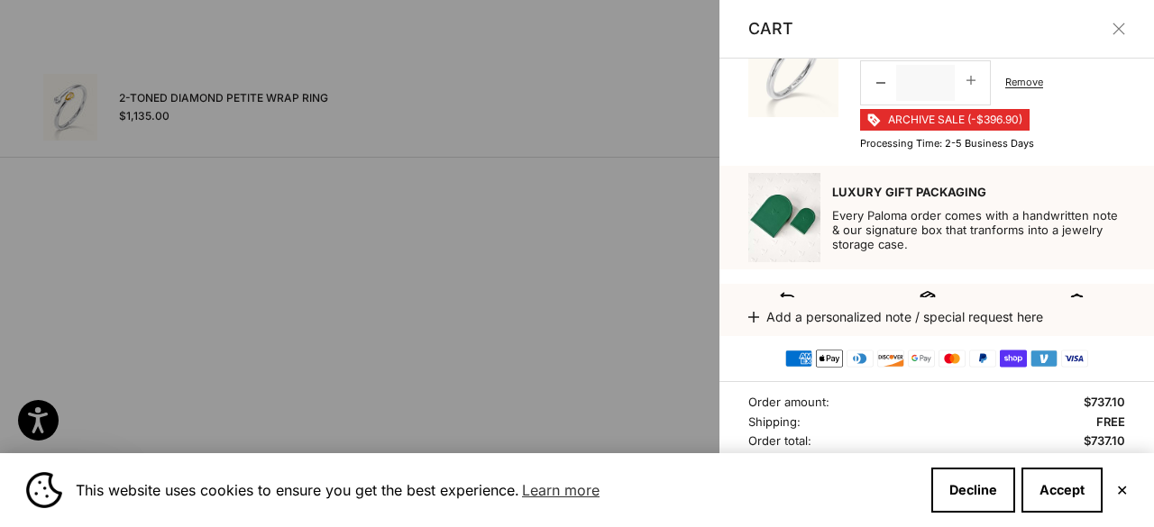
click at [1125, 490] on button "✕" at bounding box center [1122, 490] width 12 height 11
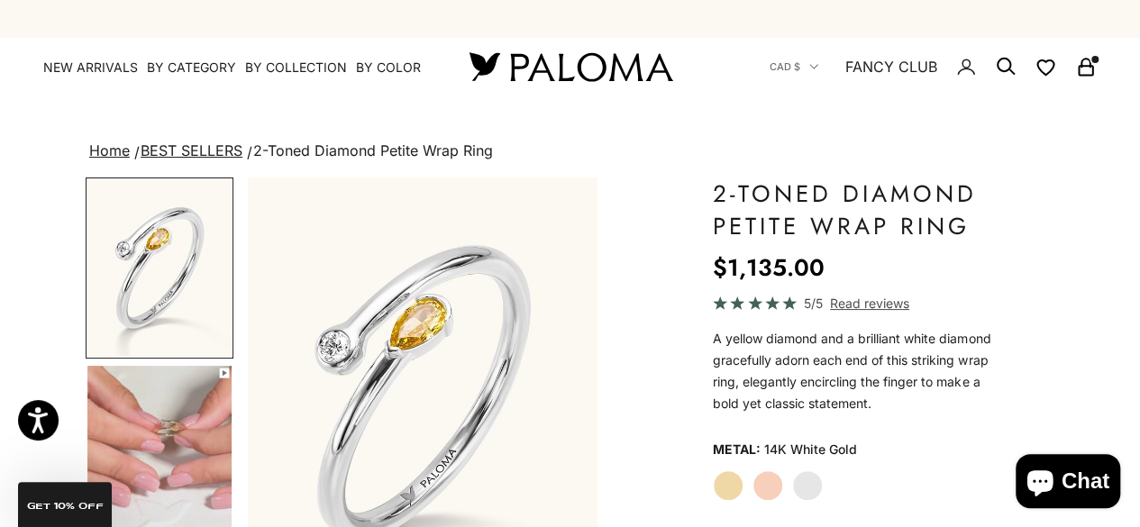
scroll to position [0, 0]
